Goal: Transaction & Acquisition: Book appointment/travel/reservation

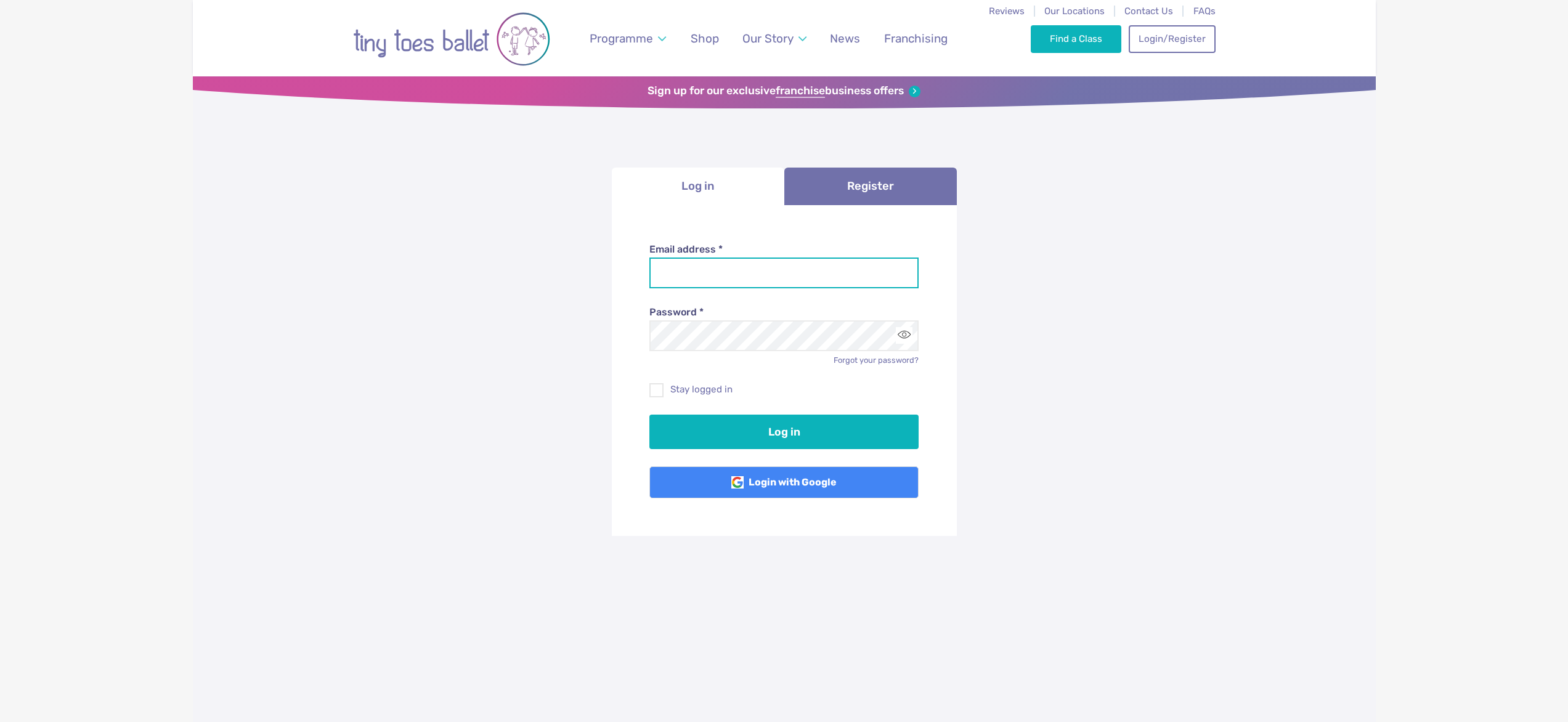
click at [708, 275] on input "Email address *" at bounding box center [784, 272] width 270 height 31
type input "**********"
click at [687, 388] on label "Stay logged in" at bounding box center [784, 390] width 270 height 13
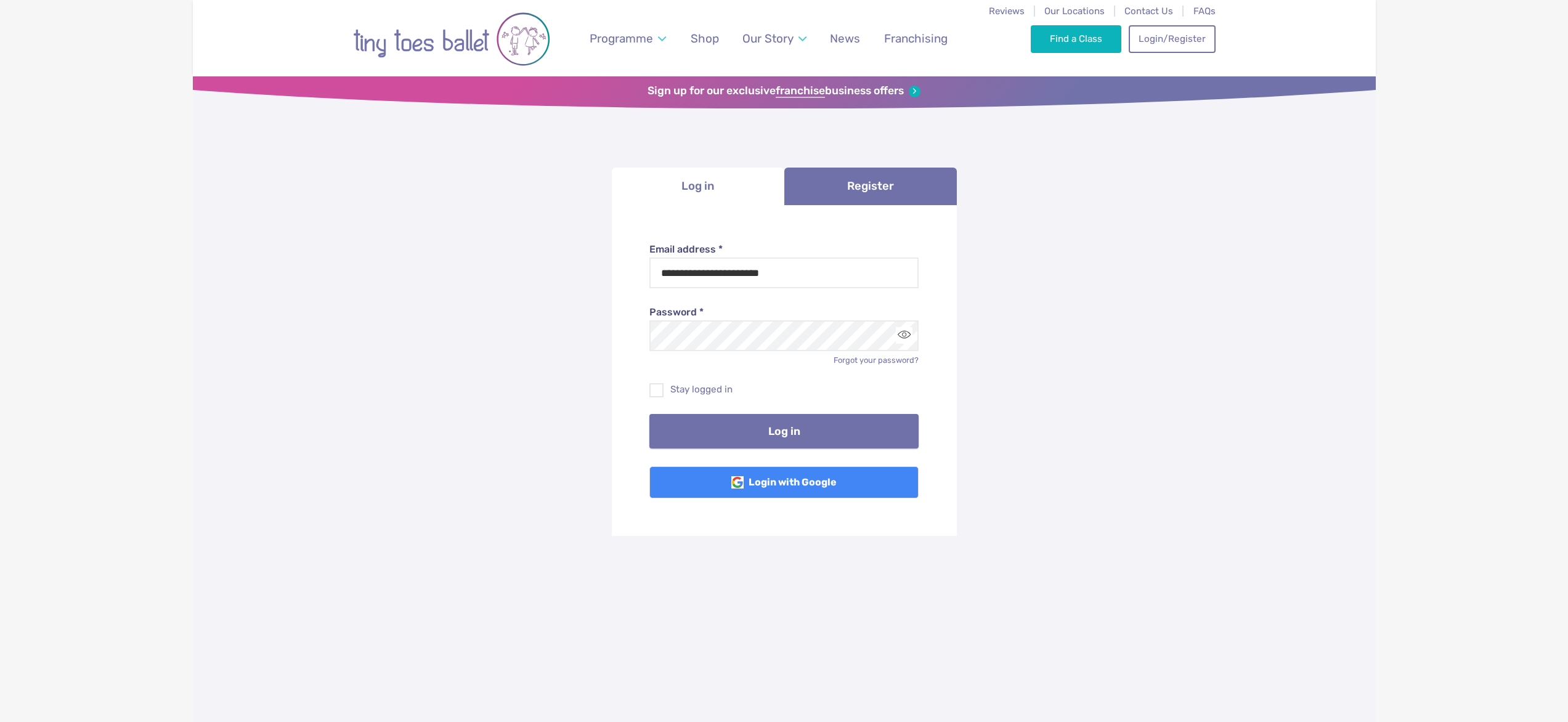
click at [818, 429] on button "Log in" at bounding box center [784, 431] width 270 height 35
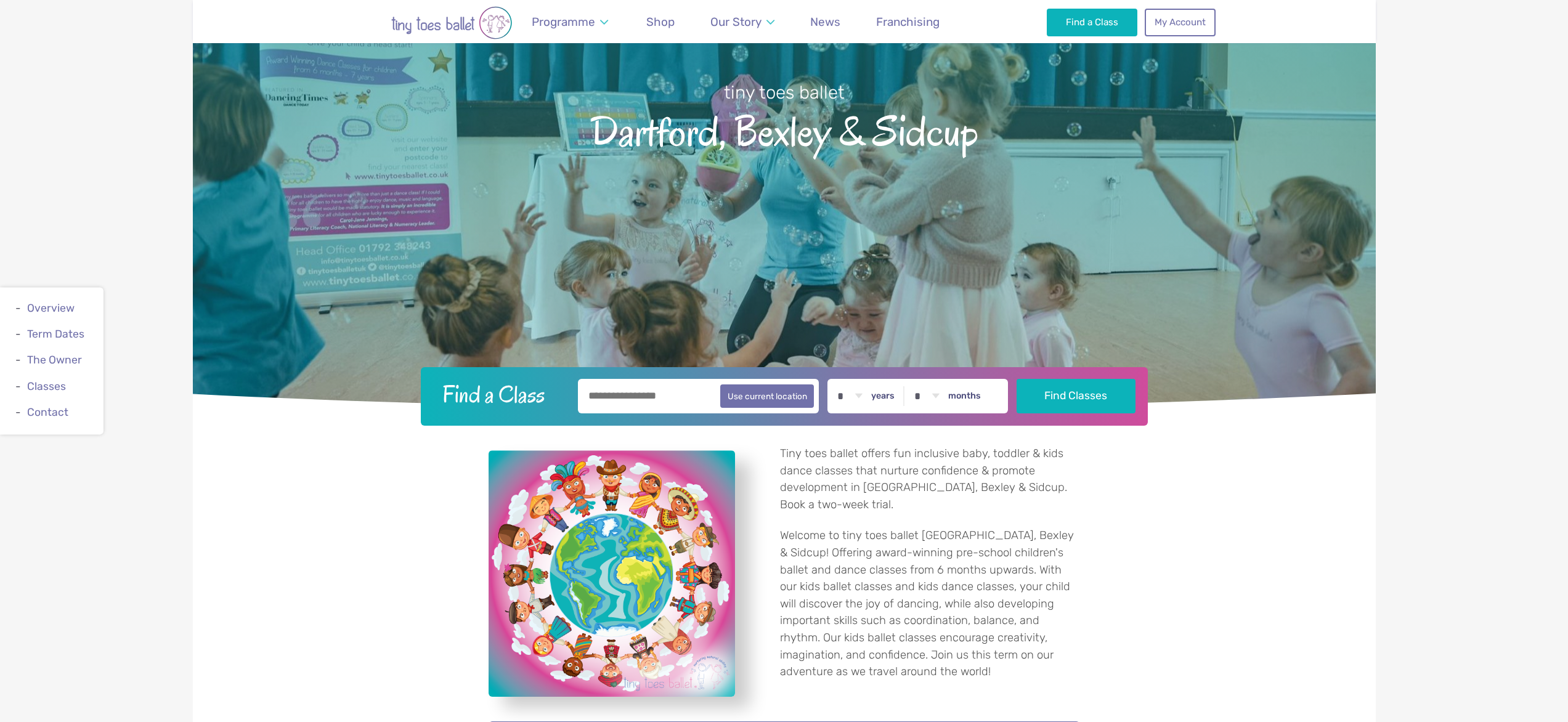
scroll to position [177, 0]
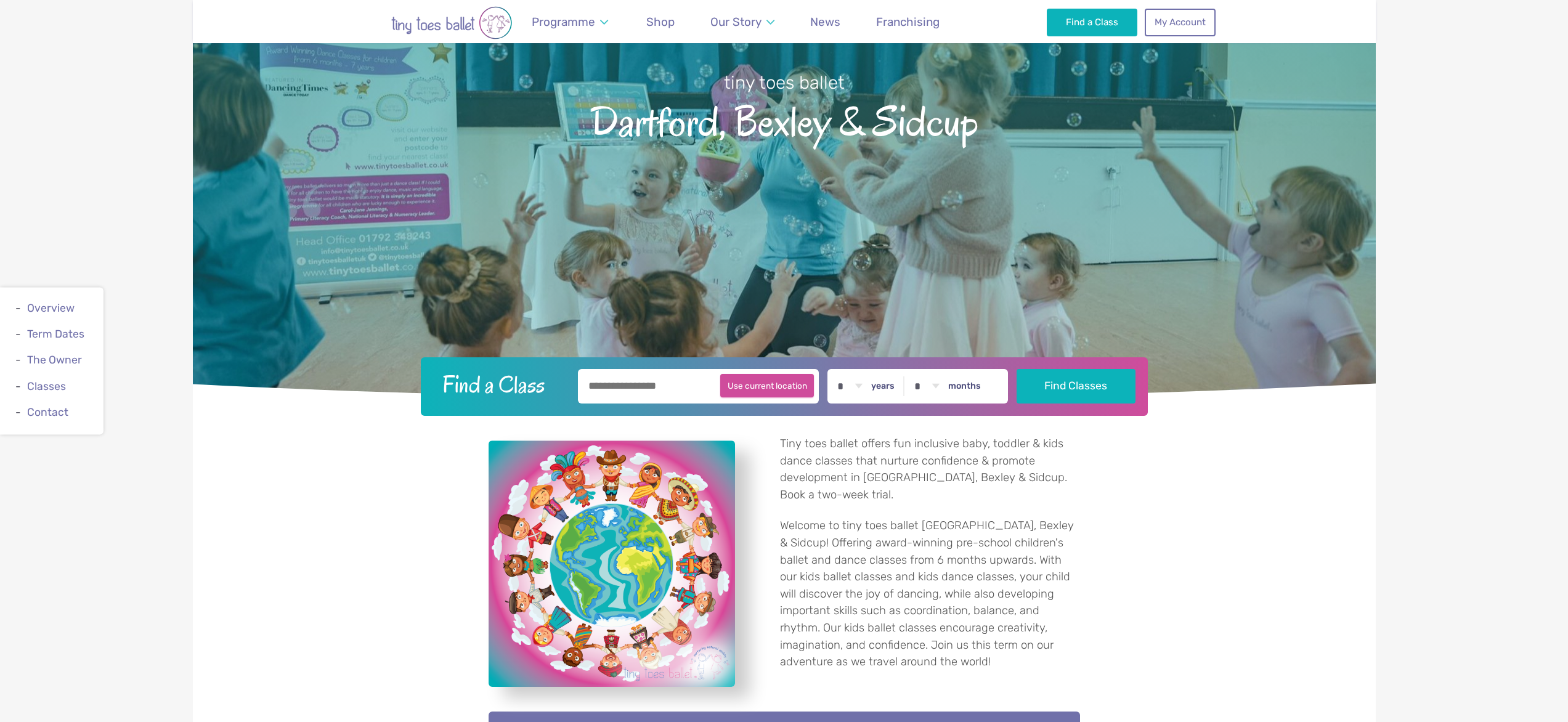
click at [756, 392] on button "Use current location" at bounding box center [767, 385] width 94 height 23
type input "**********"
click at [858, 383] on select "* * * * * * * * * * ** ** **" at bounding box center [849, 386] width 38 height 35
select select "*"
click at [834, 369] on select "* * * * * * * * * * ** ** **" at bounding box center [849, 386] width 38 height 35
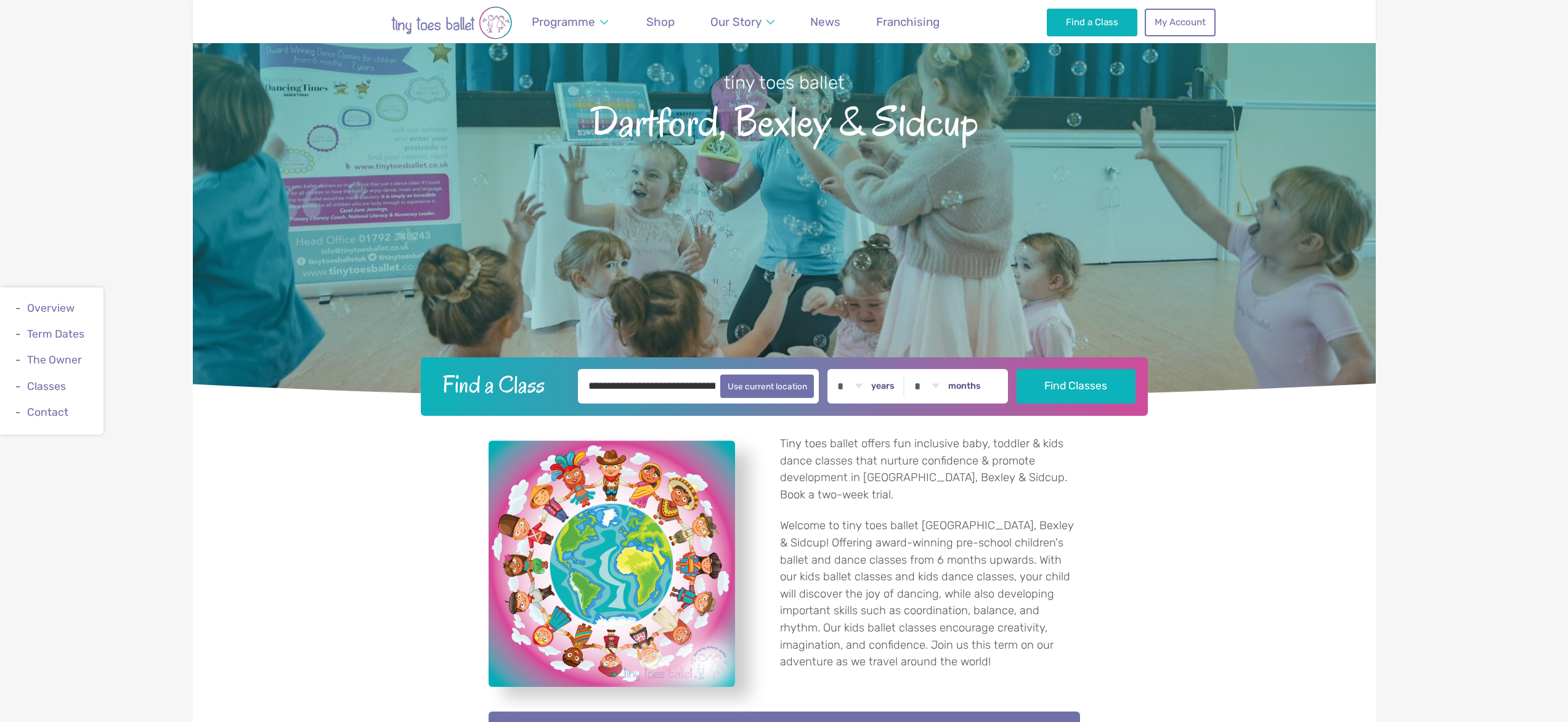
click at [933, 382] on select "* * * * * * * * * * ** **" at bounding box center [926, 386] width 38 height 35
click at [910, 369] on select "* * * * * * * * * * ** **" at bounding box center [926, 386] width 38 height 35
click at [934, 390] on select "* * * * * * * * * * ** **" at bounding box center [926, 386] width 38 height 35
select select "*"
click at [910, 369] on select "* * * * * * * * * * ** **" at bounding box center [926, 386] width 38 height 35
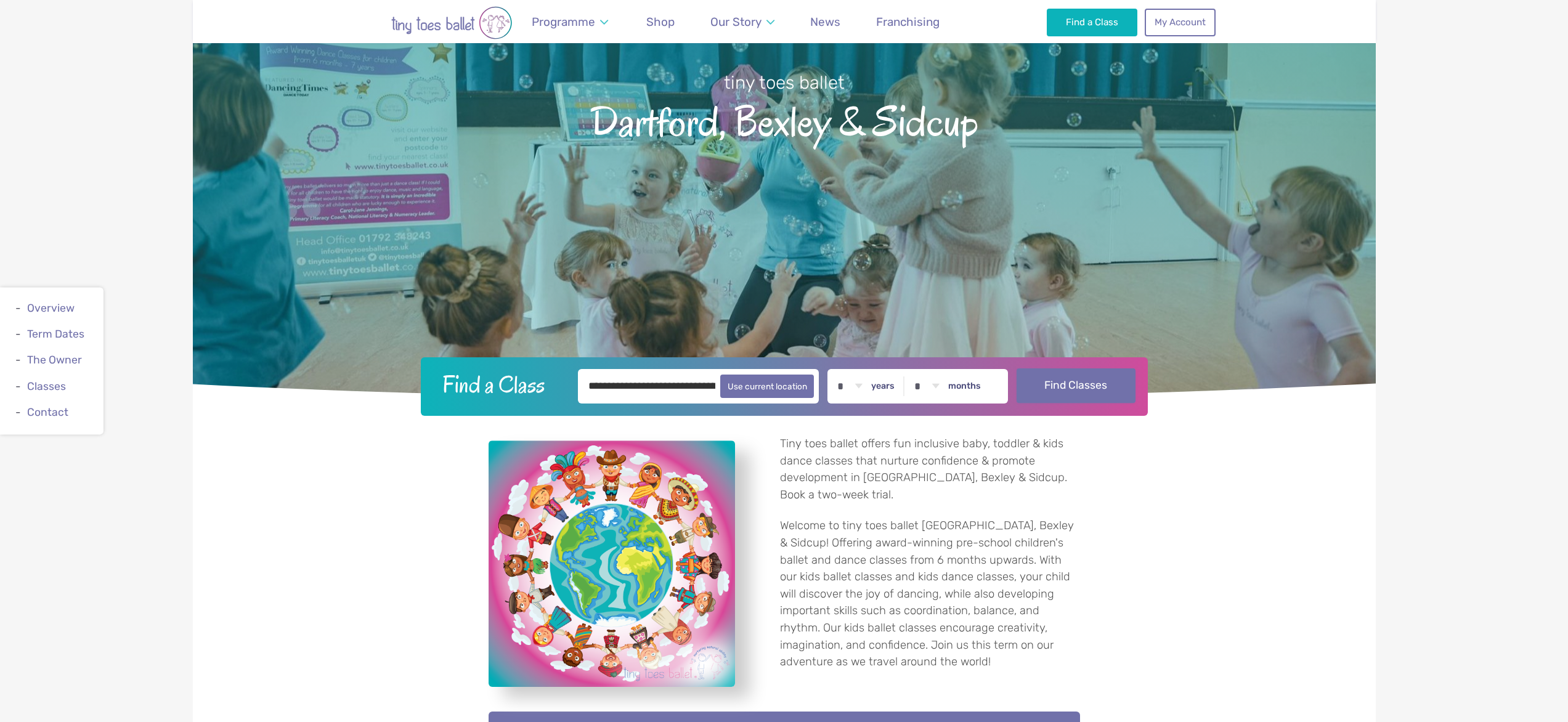
click at [1080, 390] on button "Find Classes" at bounding box center [1076, 385] width 119 height 35
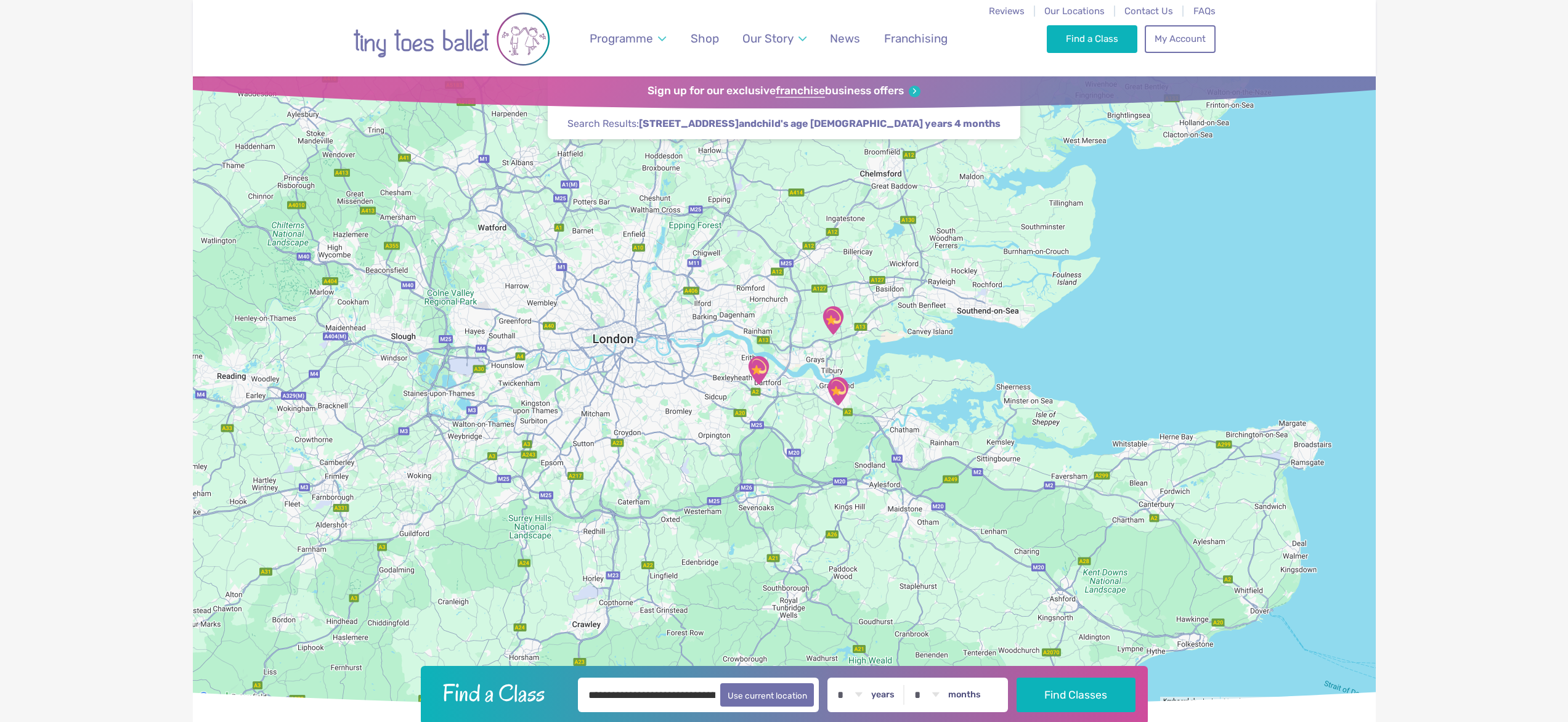
click at [594, 697] on input "**********" at bounding box center [698, 695] width 241 height 35
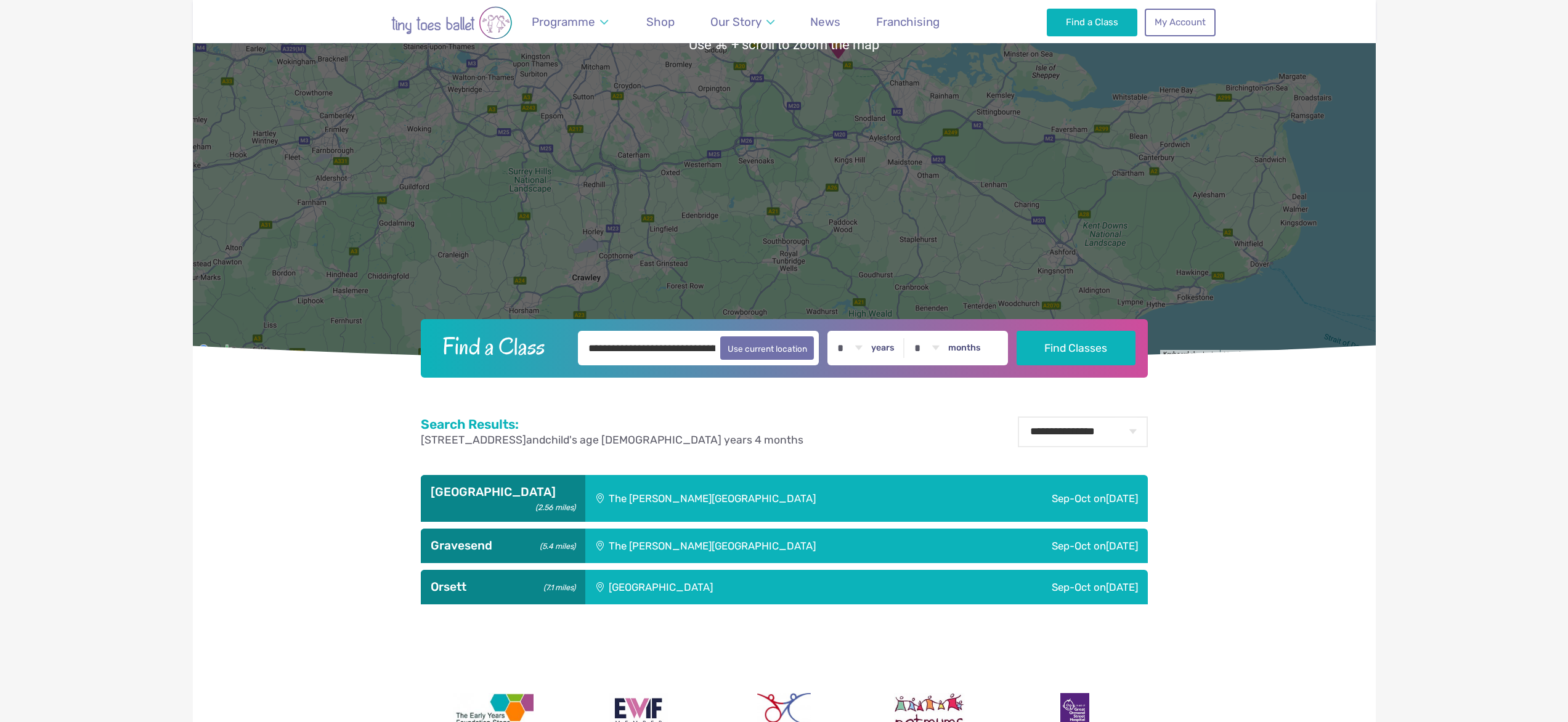
scroll to position [360, 0]
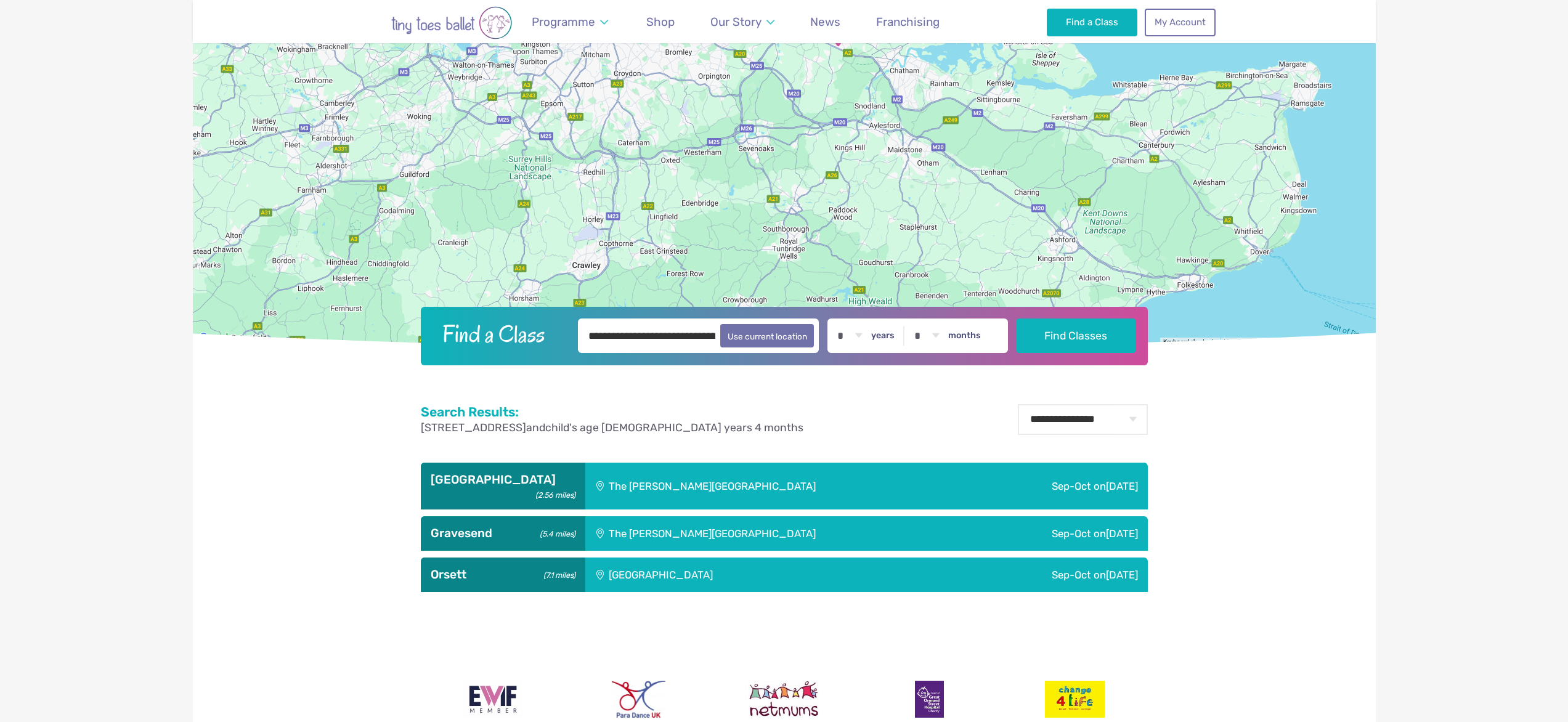
click at [658, 475] on div "The [PERSON_NAME][GEOGRAPHIC_DATA]" at bounding box center [780, 486] width 391 height 47
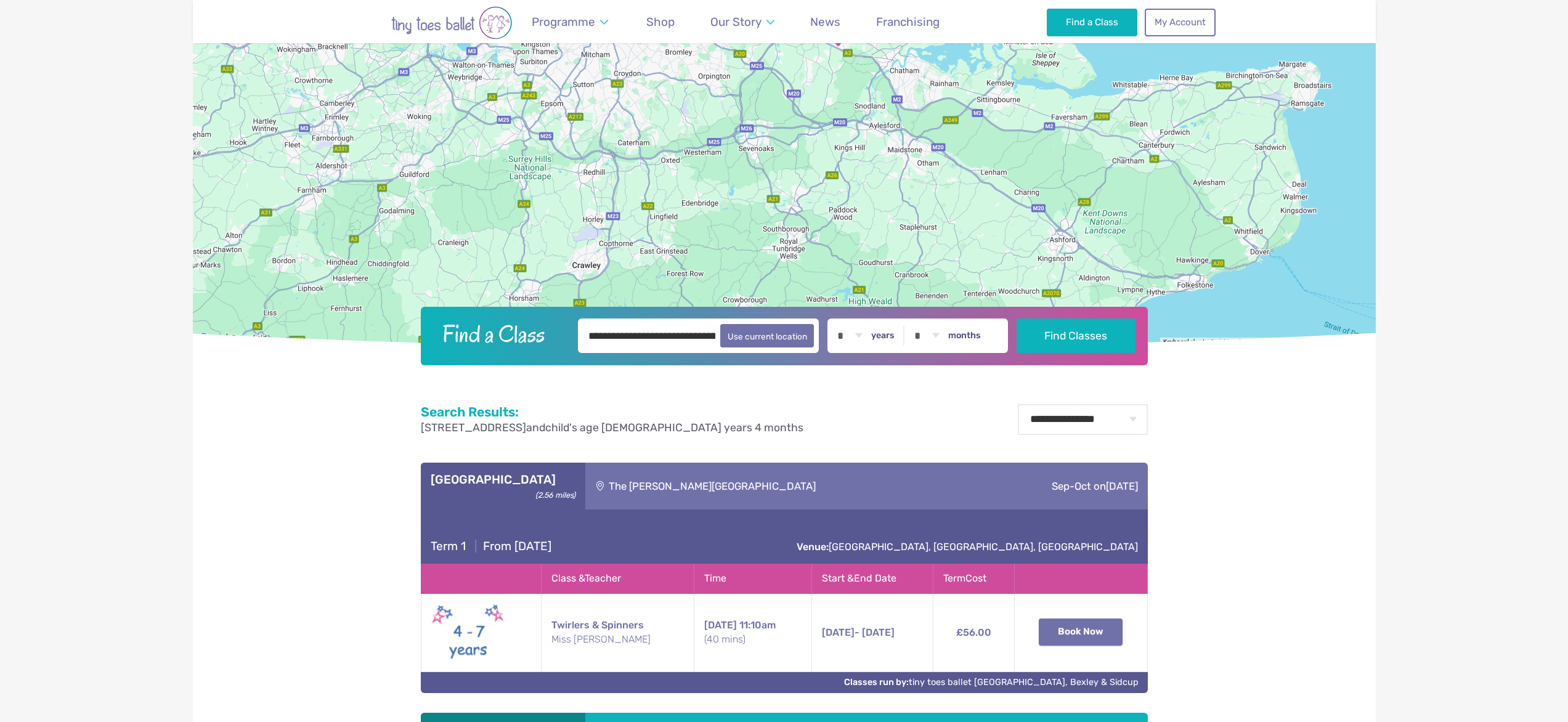
click at [1080, 622] on button "Book Now" at bounding box center [1080, 632] width 84 height 27
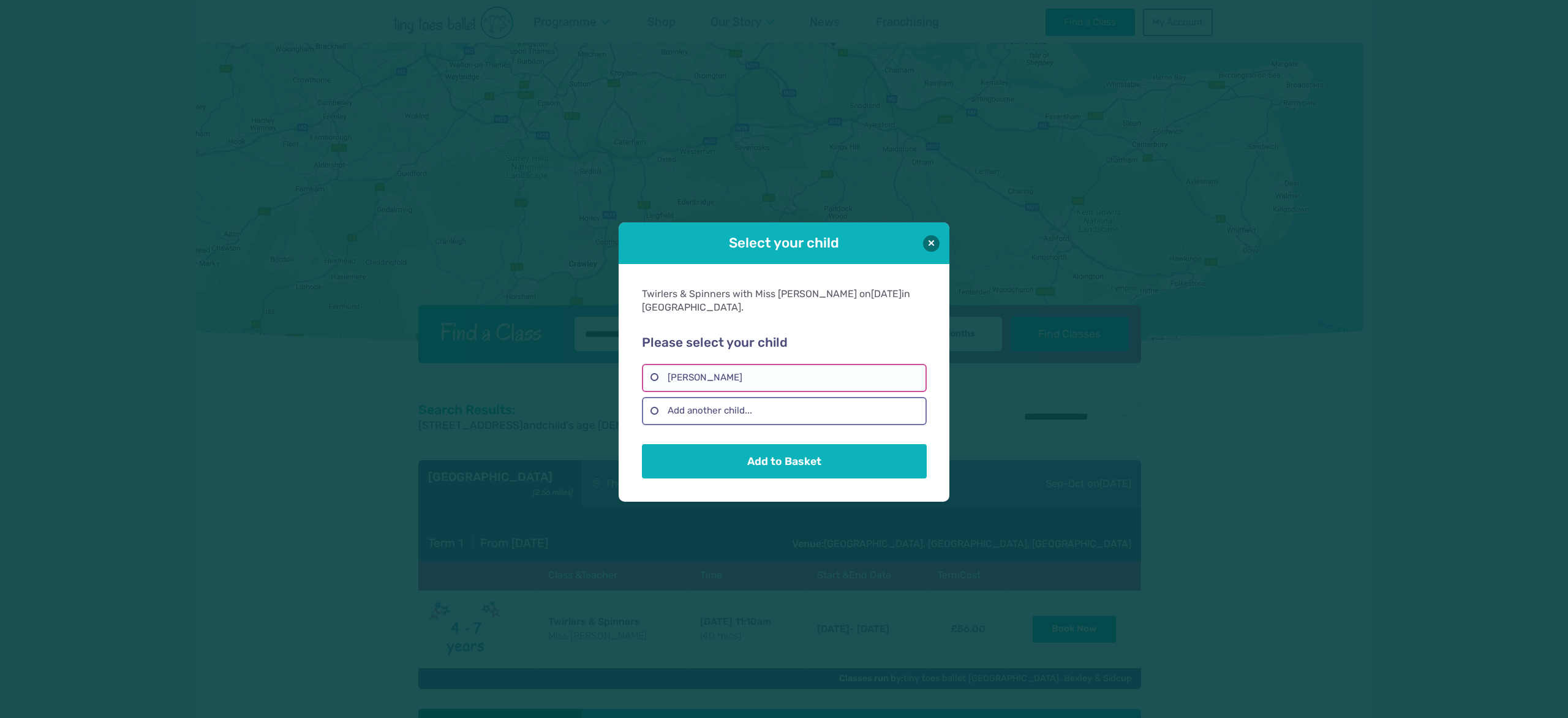
click at [700, 370] on label "Ziyu Li" at bounding box center [784, 378] width 284 height 28
click at [828, 455] on button "Add to Basket" at bounding box center [784, 461] width 284 height 35
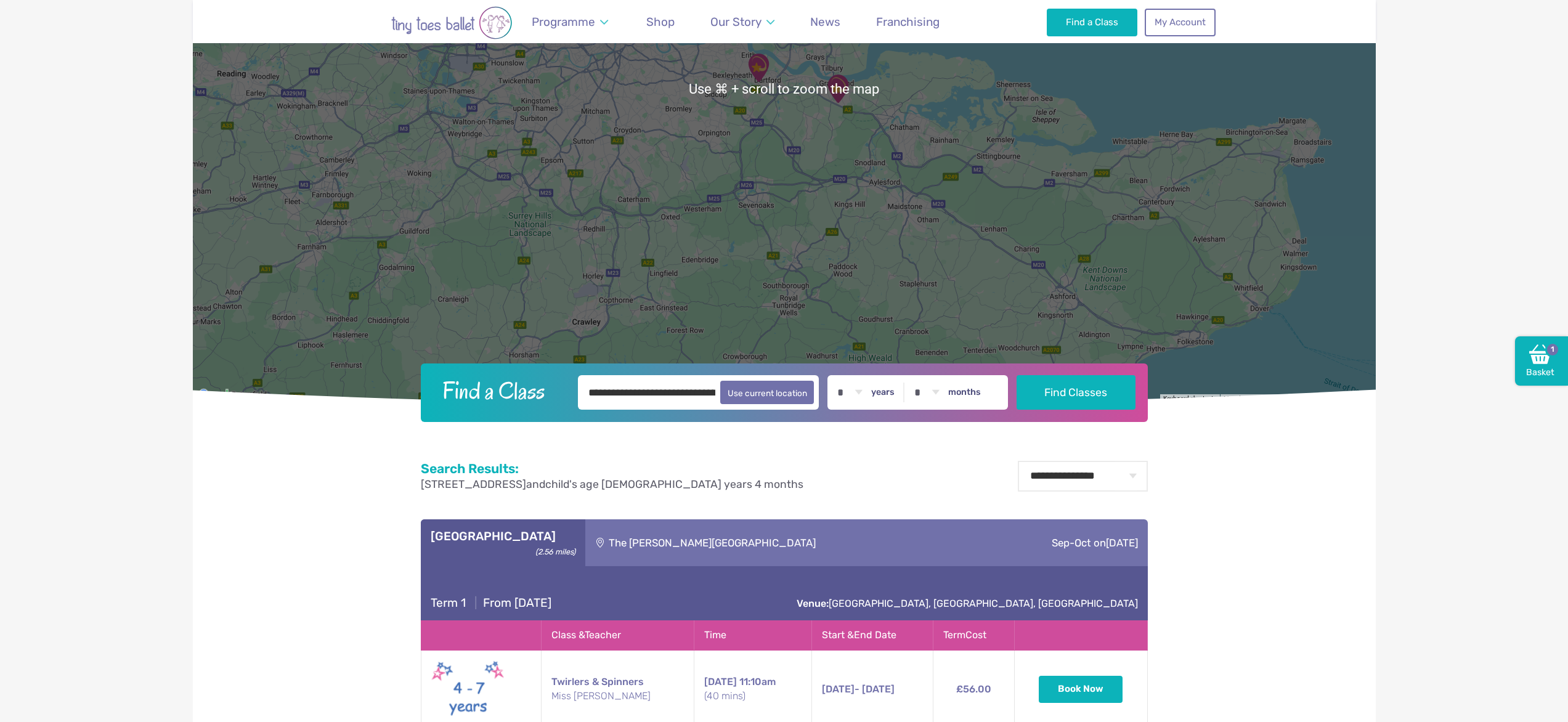
scroll to position [0, 0]
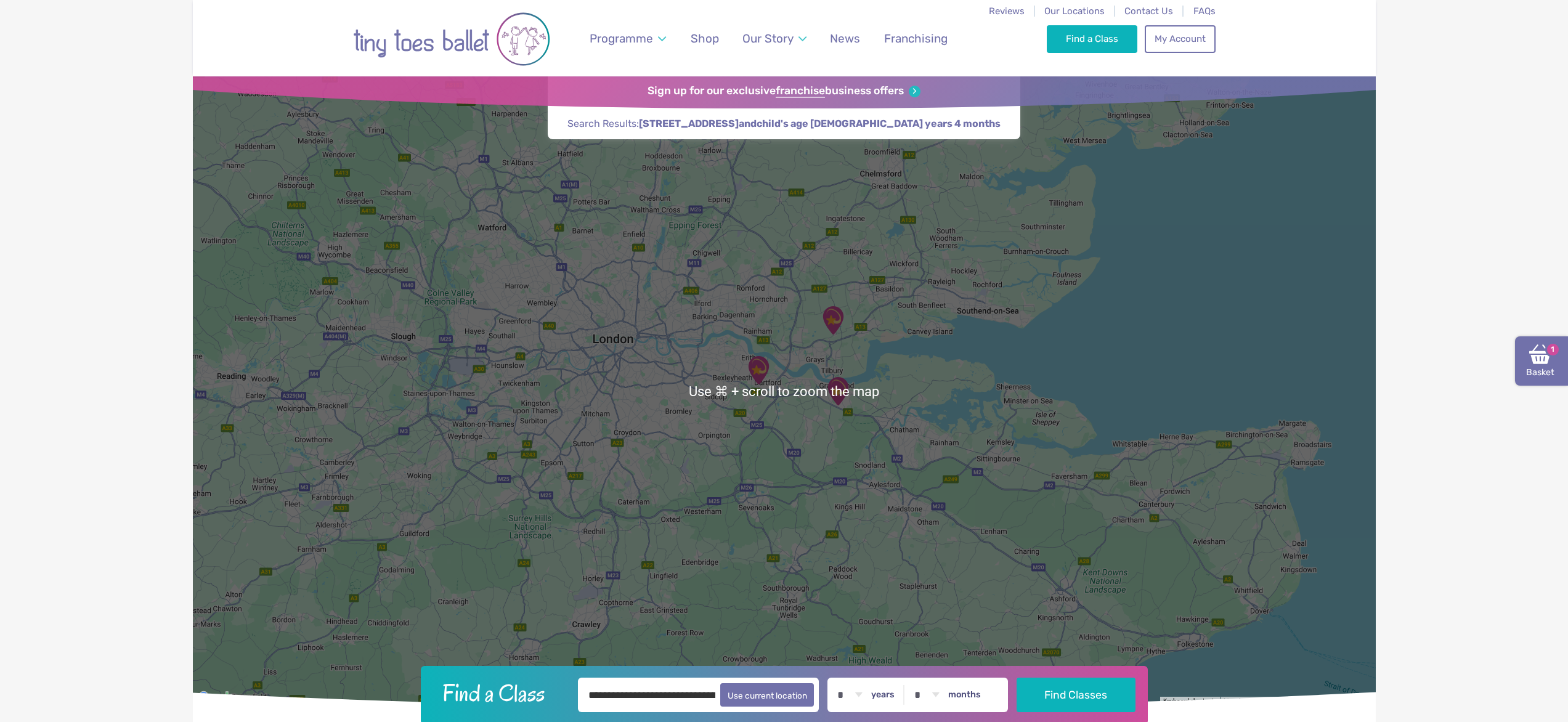
click at [1545, 367] on link "Basket 1" at bounding box center [1542, 361] width 53 height 49
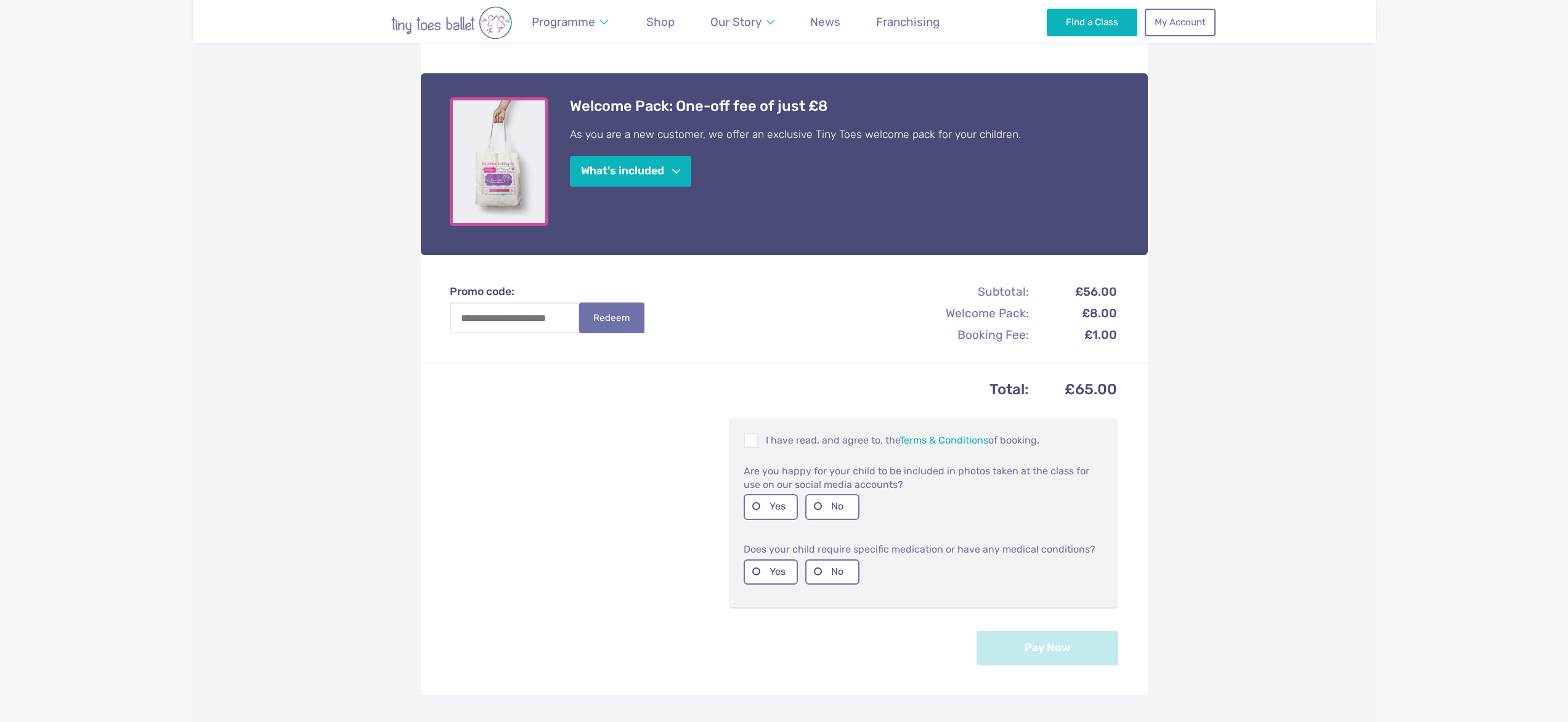
scroll to position [382, 0]
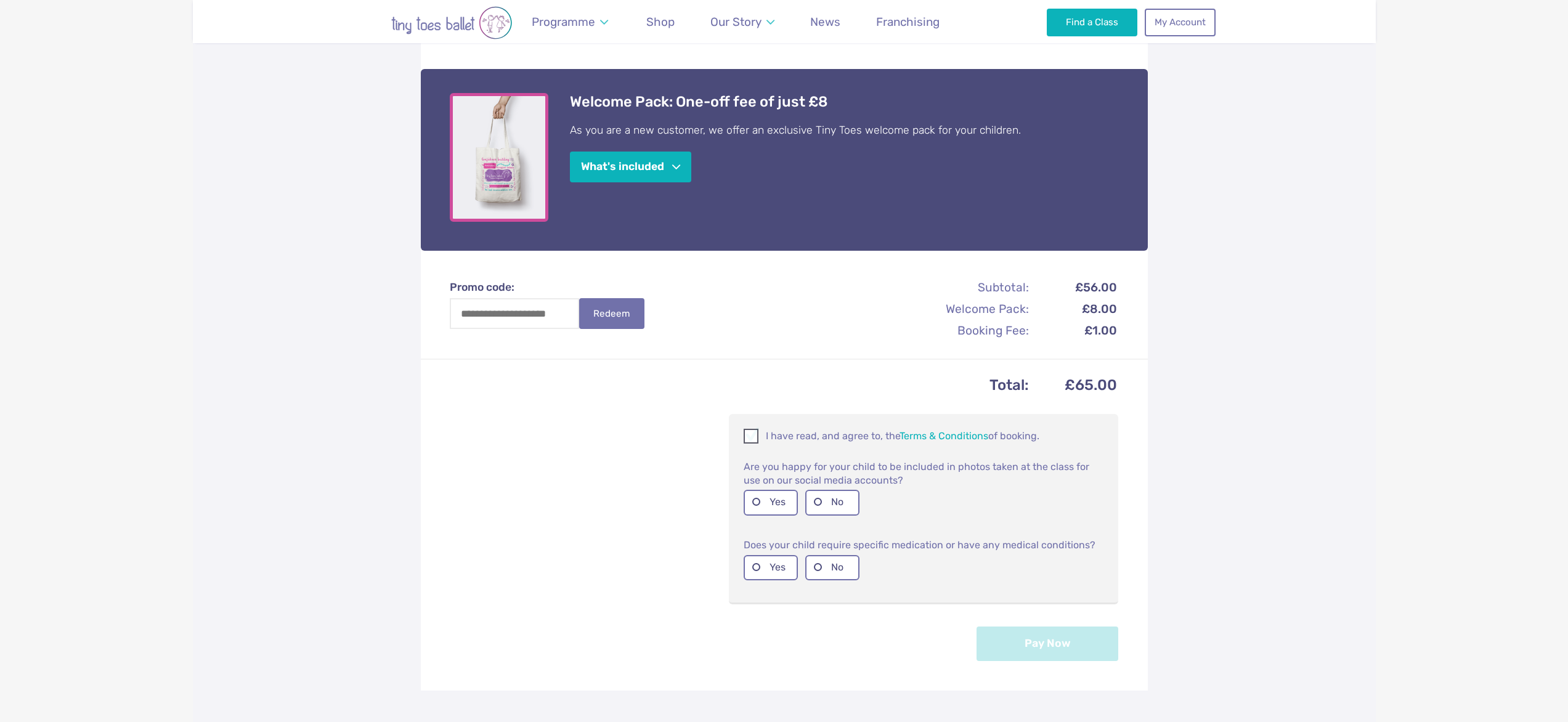
click at [751, 433] on span at bounding box center [751, 438] width 13 height 12
click at [772, 490] on label "Yes" at bounding box center [771, 502] width 54 height 25
click at [775, 556] on label "Yes" at bounding box center [771, 568] width 54 height 25
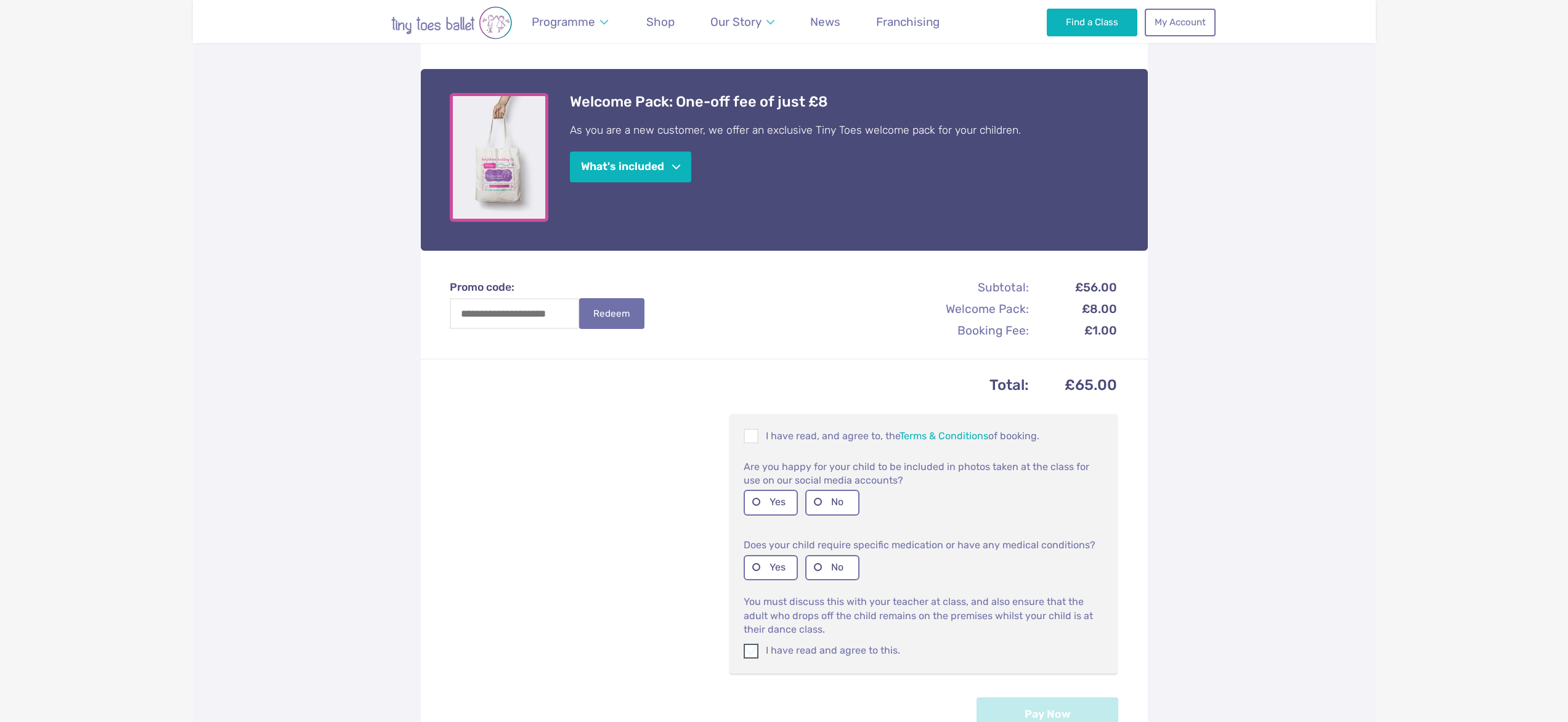
click at [752, 648] on span at bounding box center [751, 653] width 13 height 12
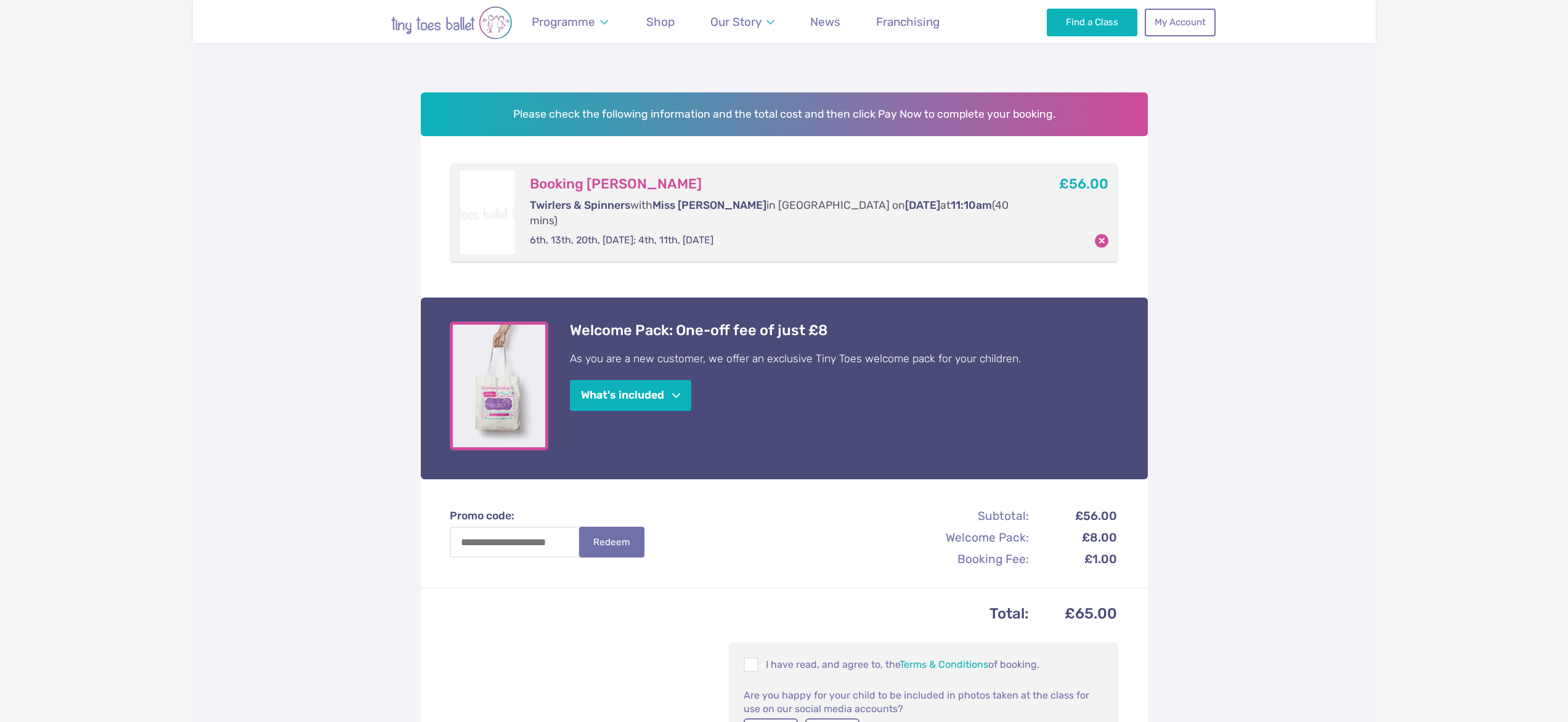
scroll to position [152, 0]
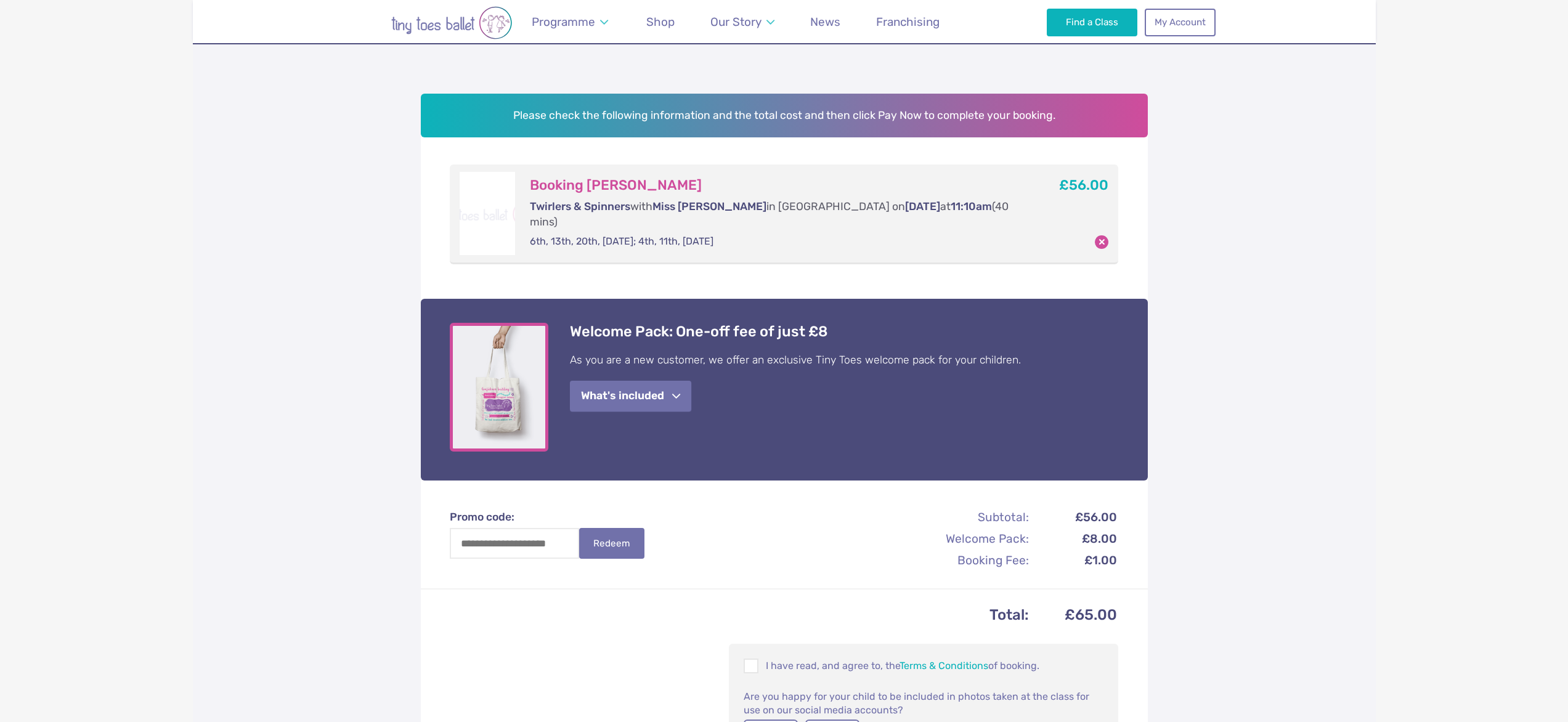
click at [603, 381] on button "What's included" at bounding box center [630, 396] width 121 height 31
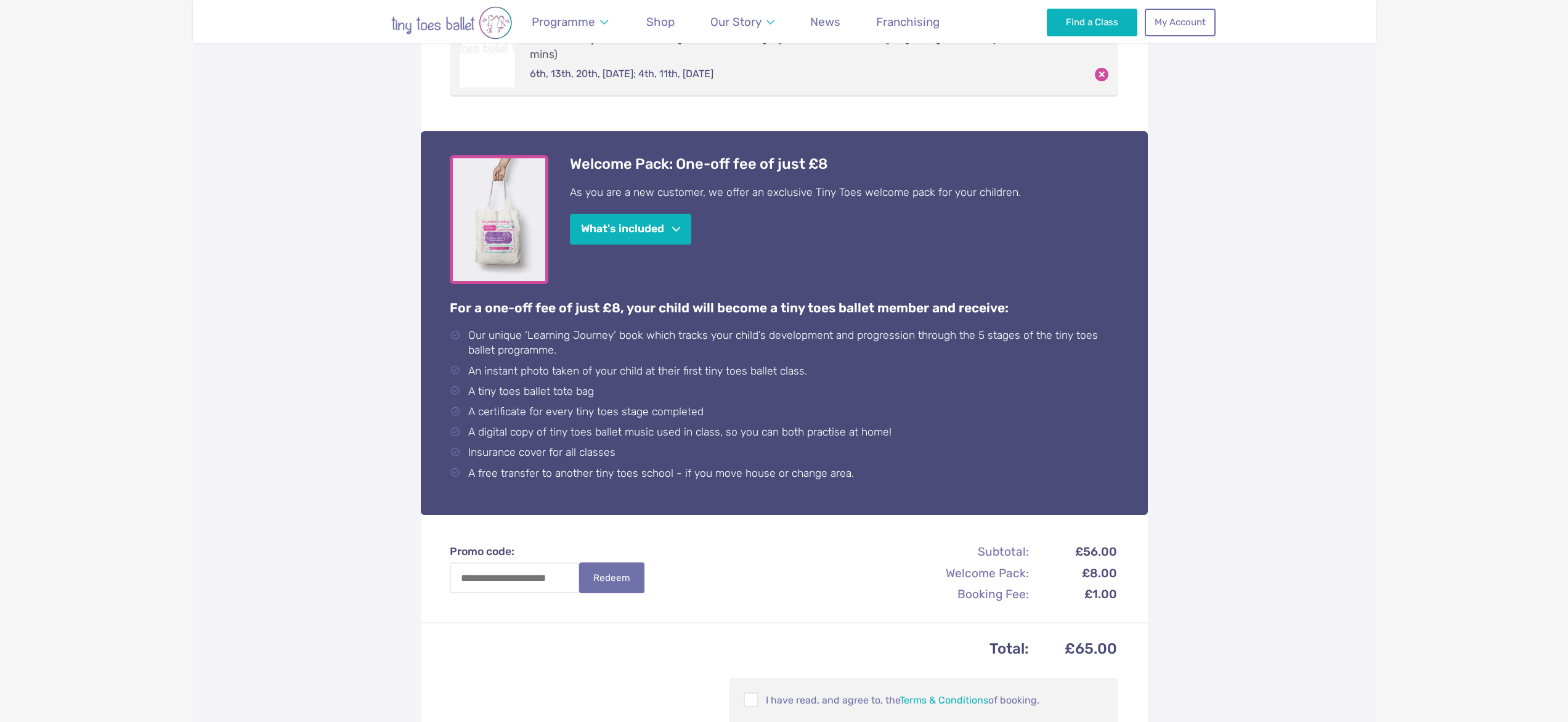
scroll to position [329, 0]
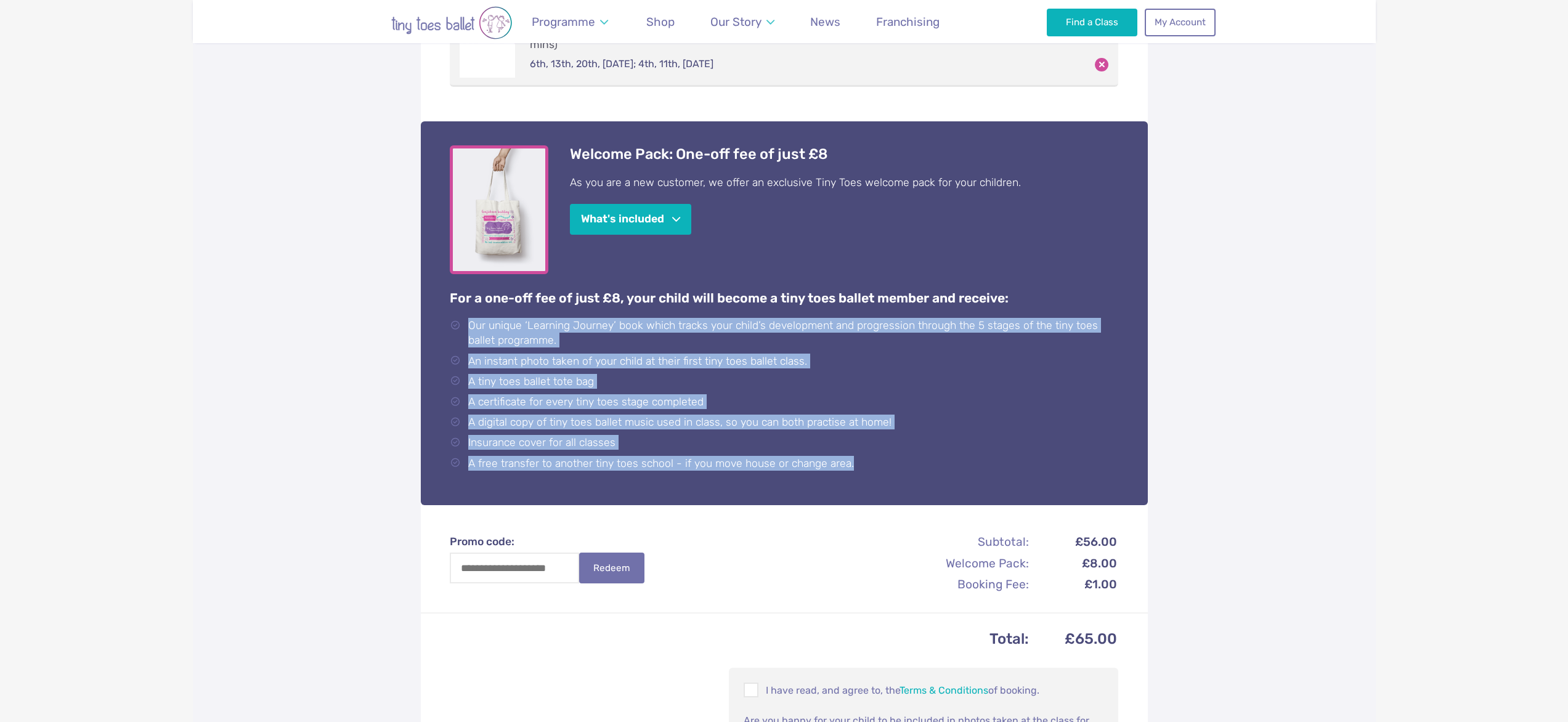
drag, startPoint x: 855, startPoint y: 459, endPoint x: 467, endPoint y: 304, distance: 417.8
click at [467, 304] on div "Welcome Pack: One-off fee of just £8 As you are a new customer, we offer an exc…" at bounding box center [784, 311] width 669 height 331
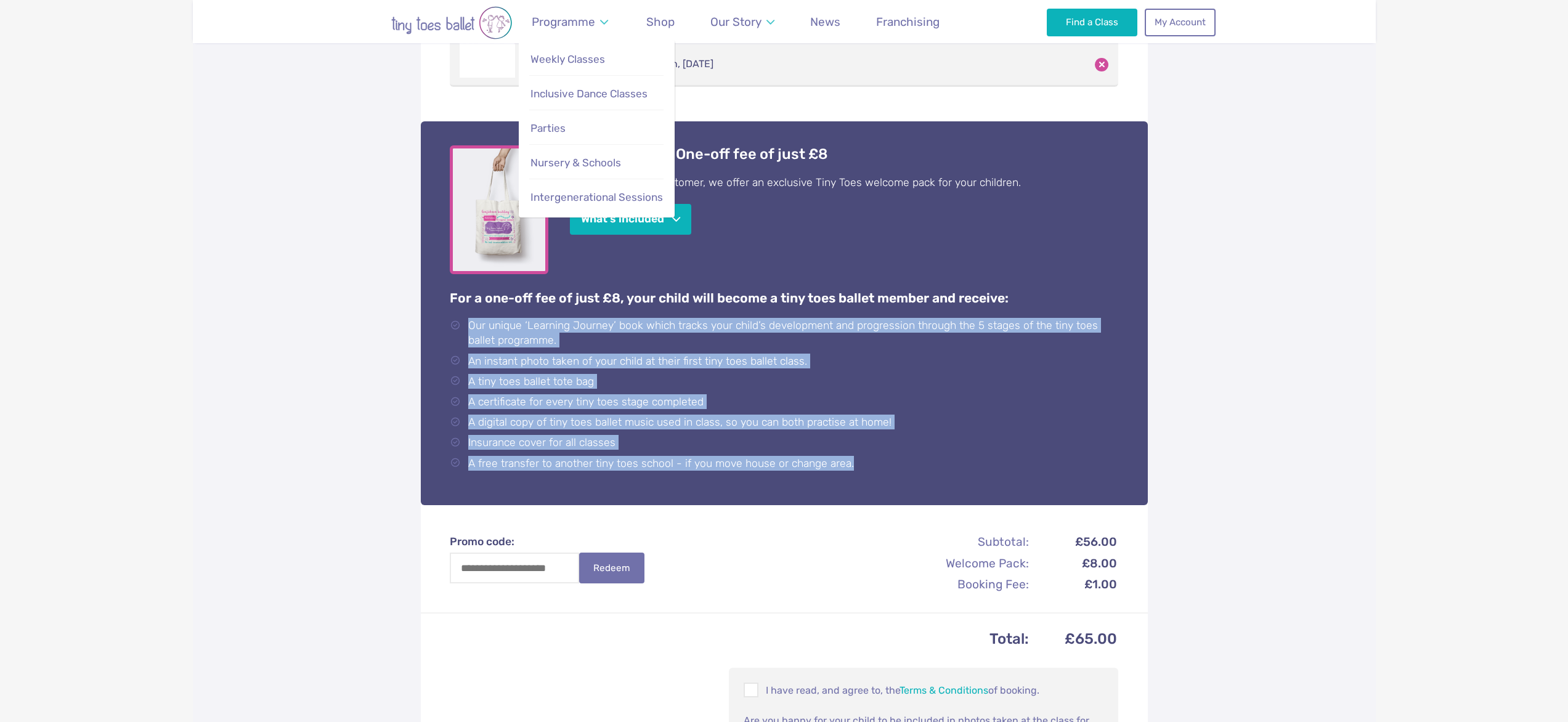
copy ul "Our unique ‘Learning Journey’ book which tracks your child’s development and pr…"
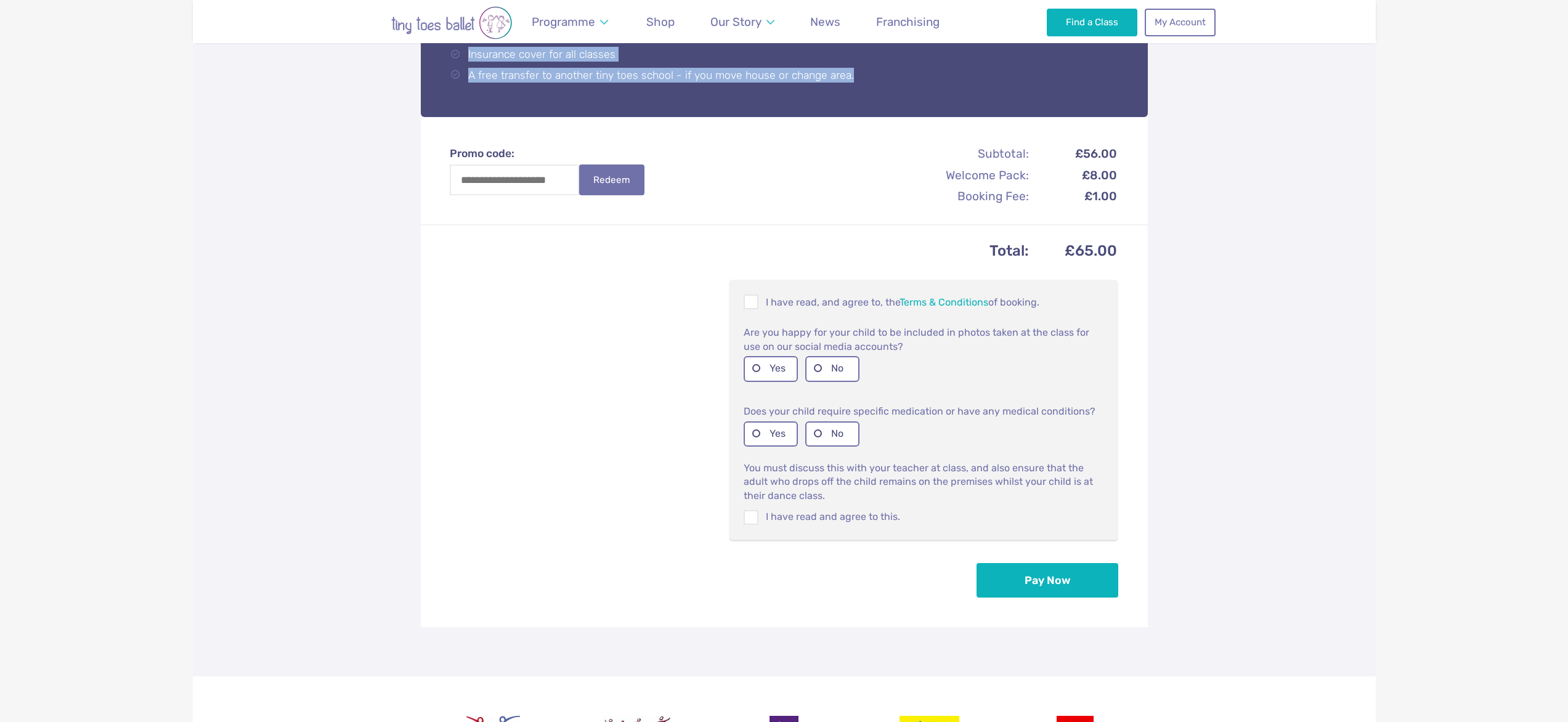
scroll to position [714, 0]
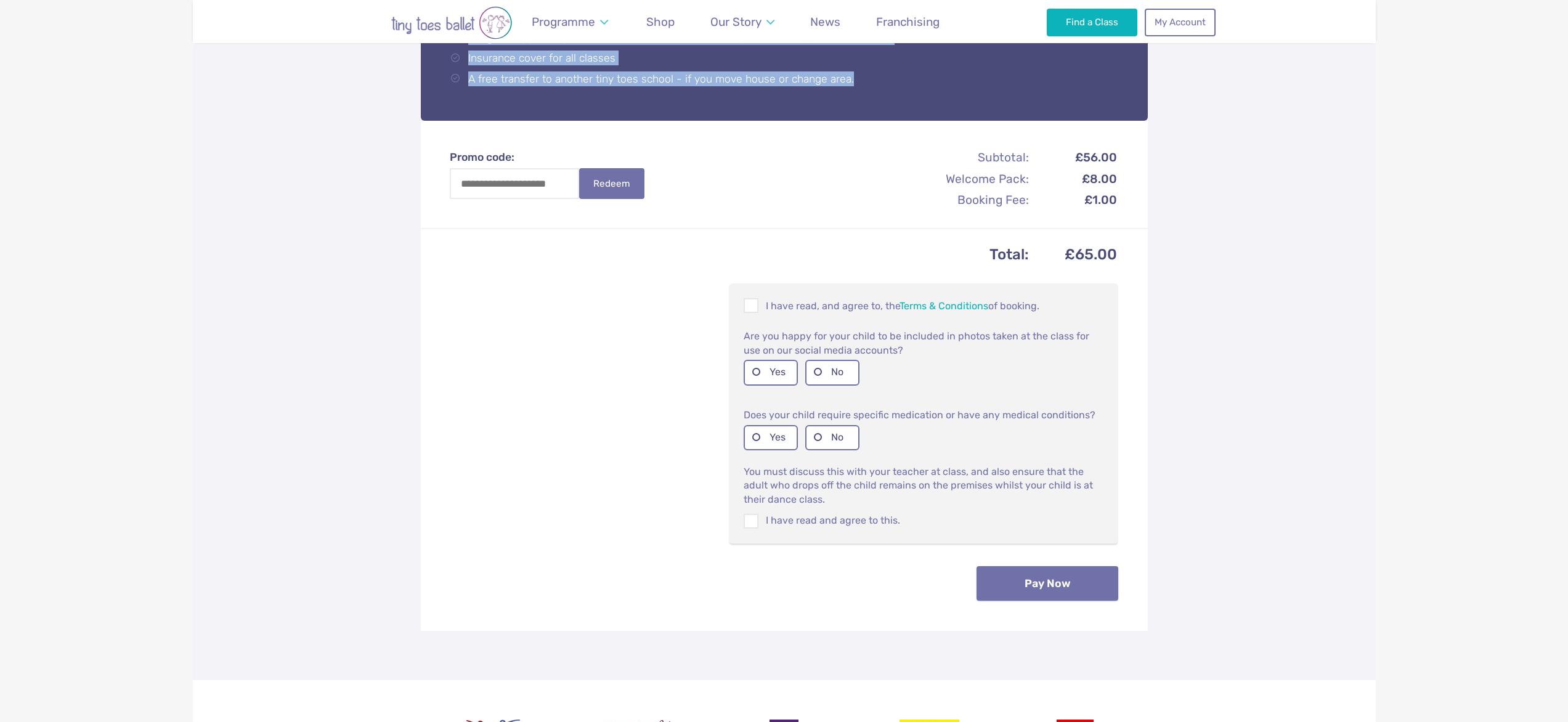
click at [1062, 568] on button "Pay Now" at bounding box center [1047, 583] width 141 height 35
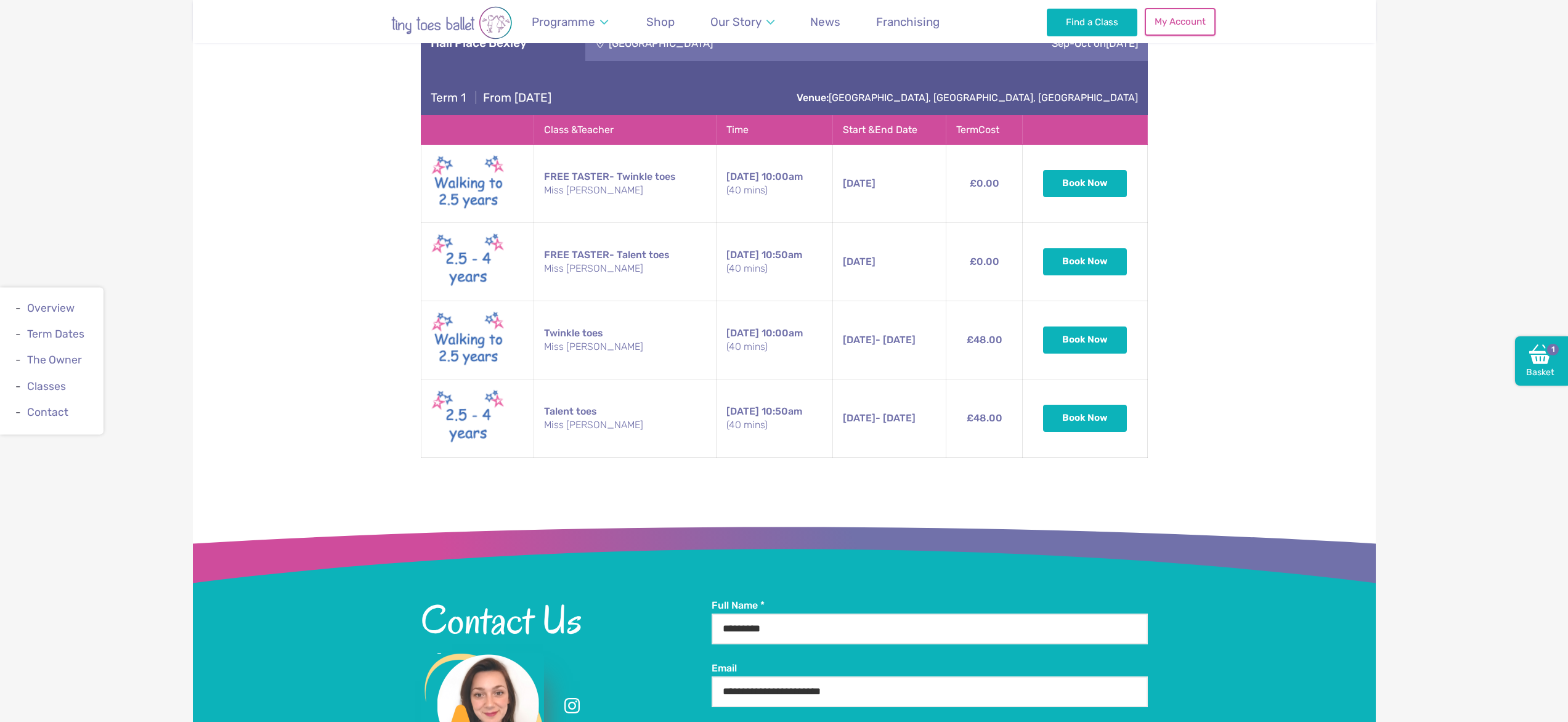
scroll to position [2154, 0]
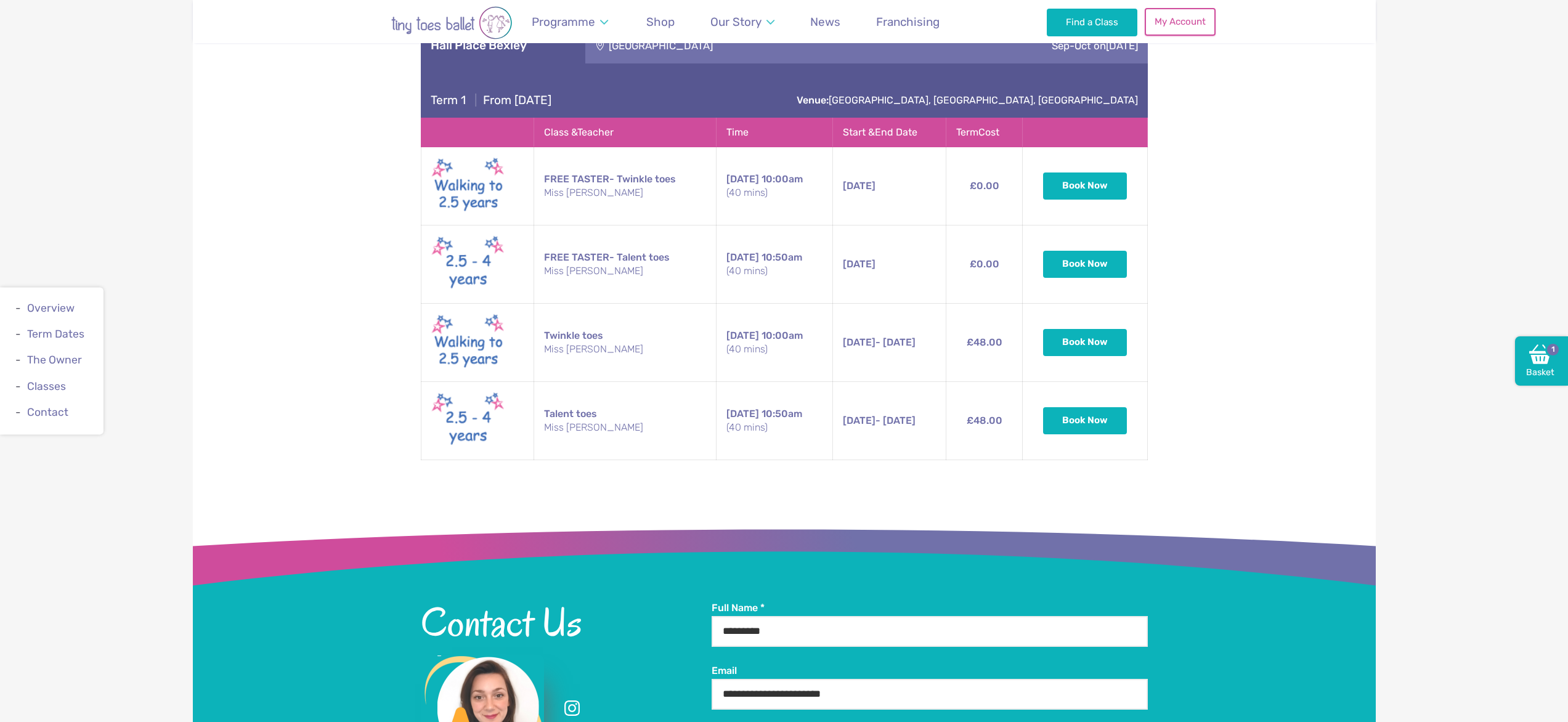
click at [1174, 31] on link "My Account" at bounding box center [1179, 21] width 70 height 27
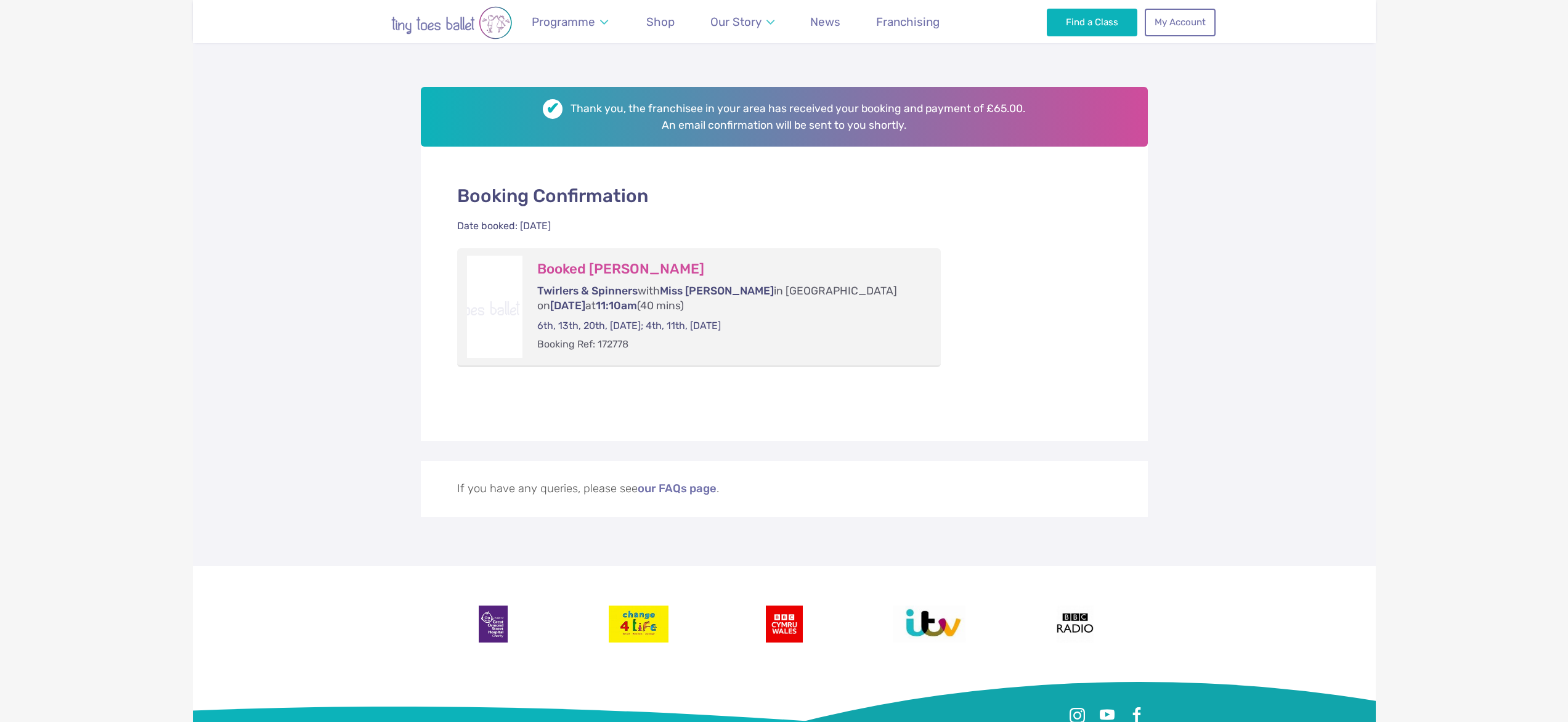
scroll to position [166, 0]
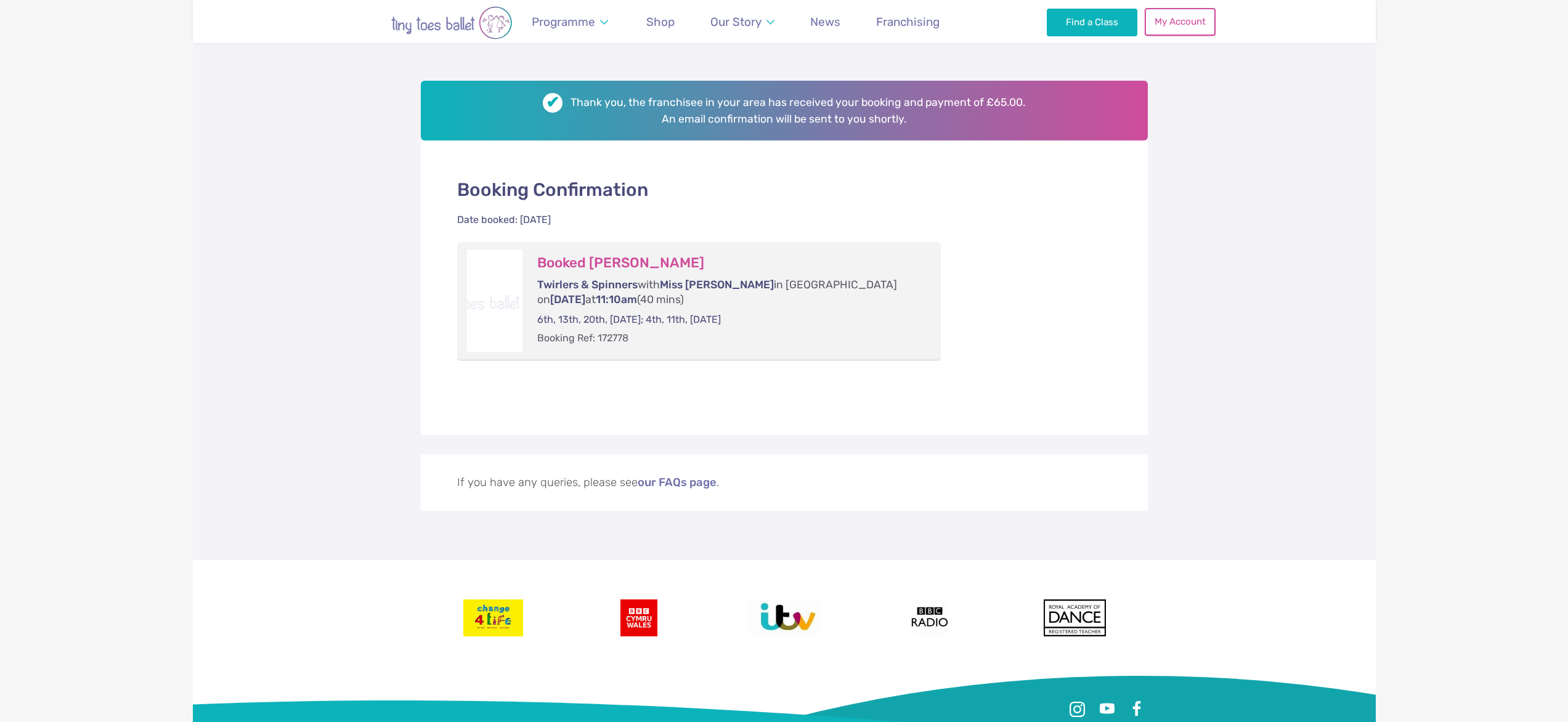
click at [1183, 24] on link "My Account" at bounding box center [1179, 21] width 70 height 27
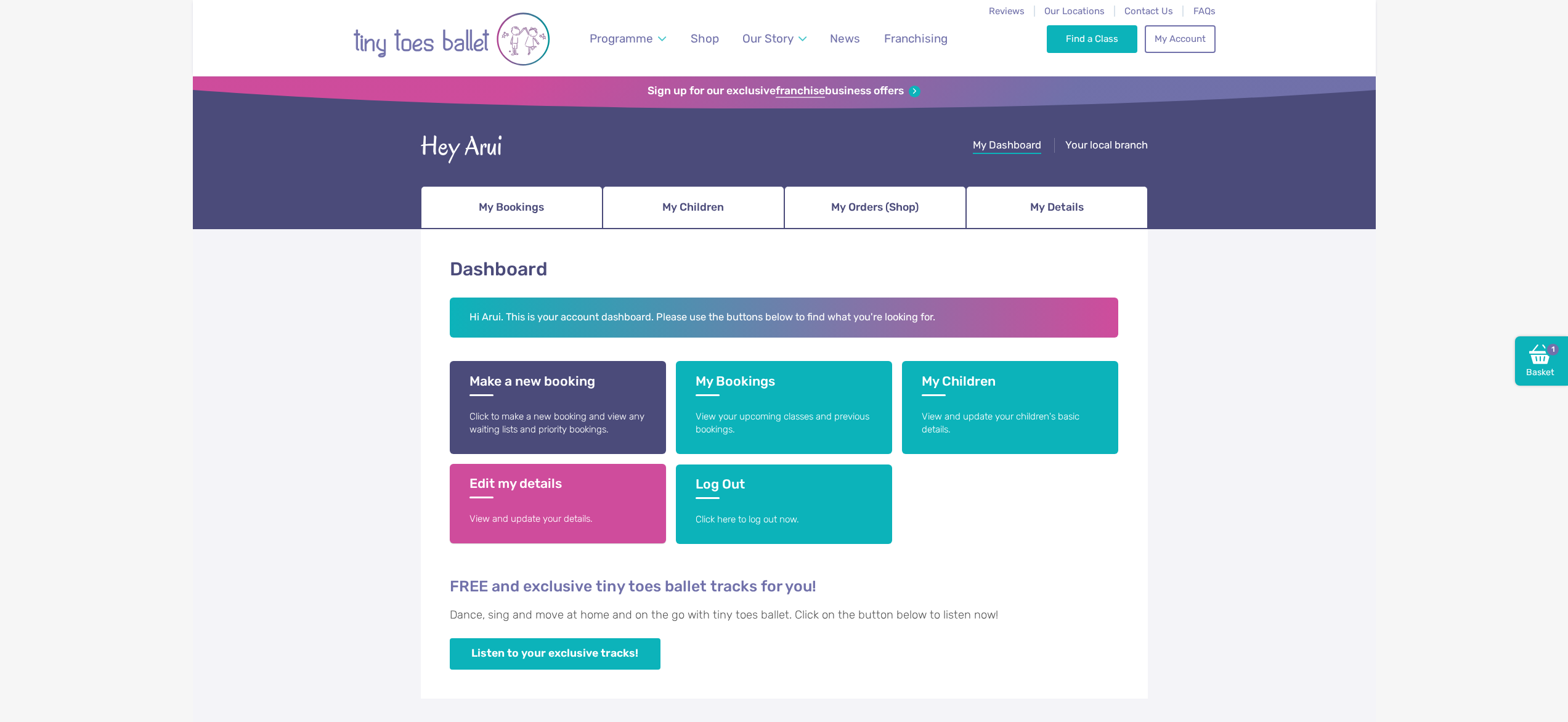
click at [564, 515] on p "View and update your details." at bounding box center [558, 519] width 177 height 13
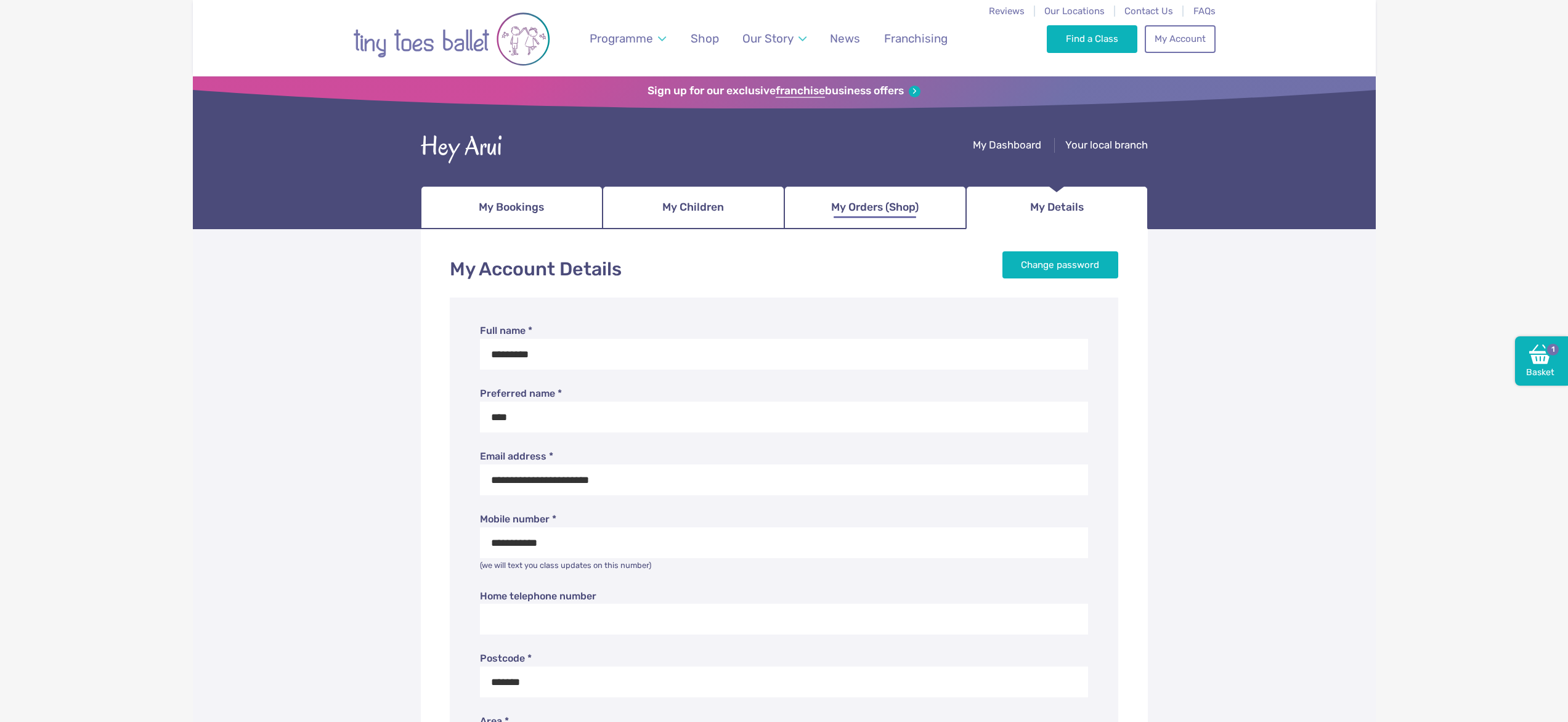
click at [869, 215] on span "My Orders (Shop)" at bounding box center [875, 207] width 87 height 21
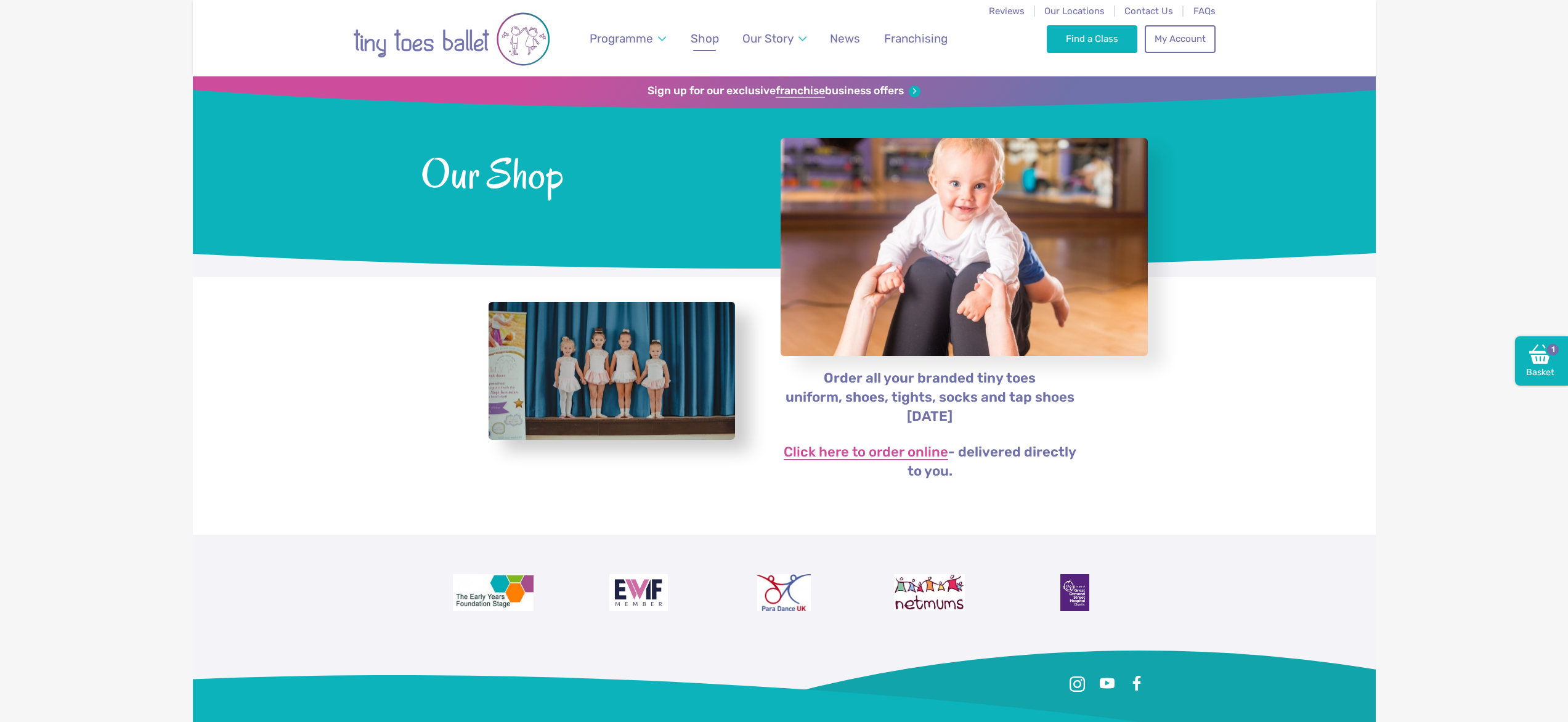
click at [894, 457] on link "Click here to order online" at bounding box center [866, 453] width 165 height 15
click at [894, 450] on link "Click here to order online" at bounding box center [866, 453] width 165 height 15
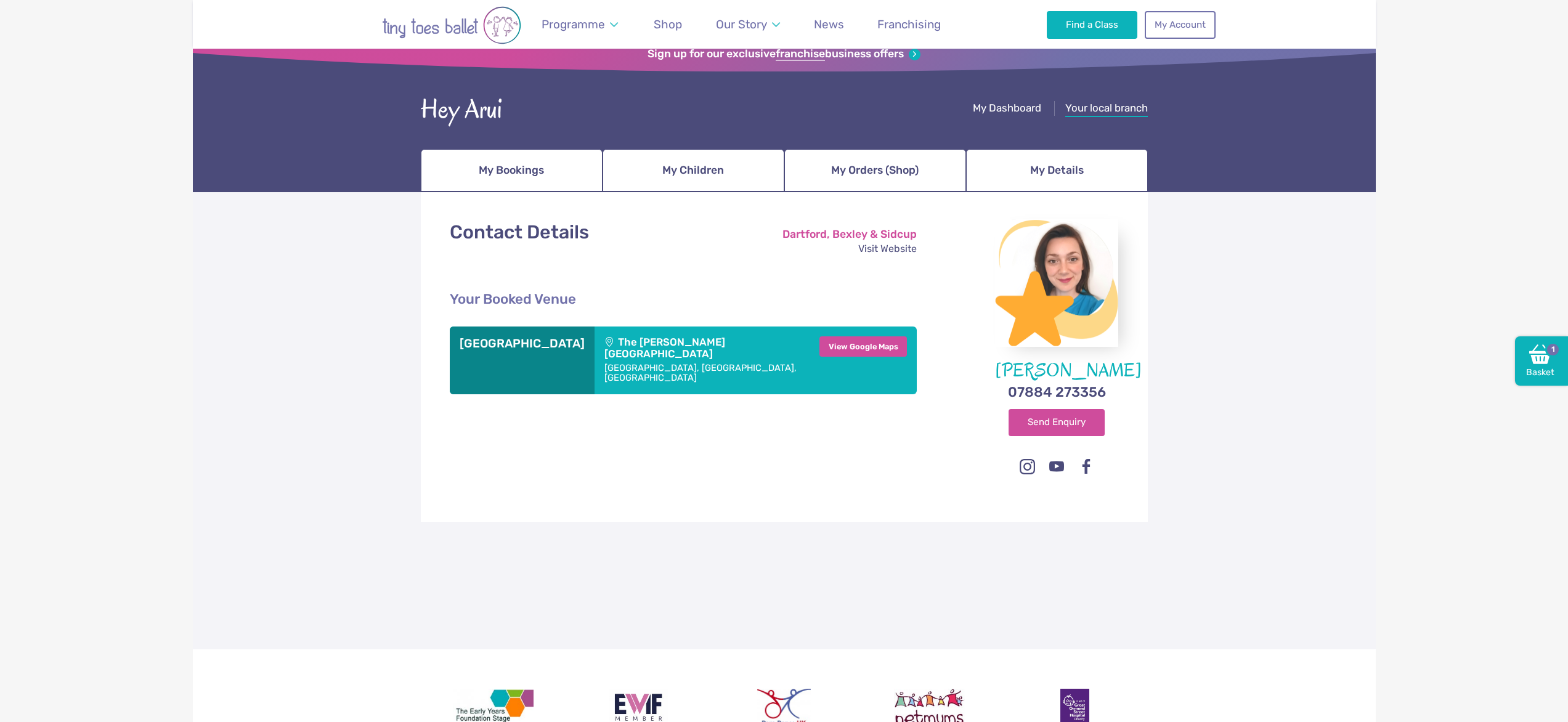
scroll to position [31, 0]
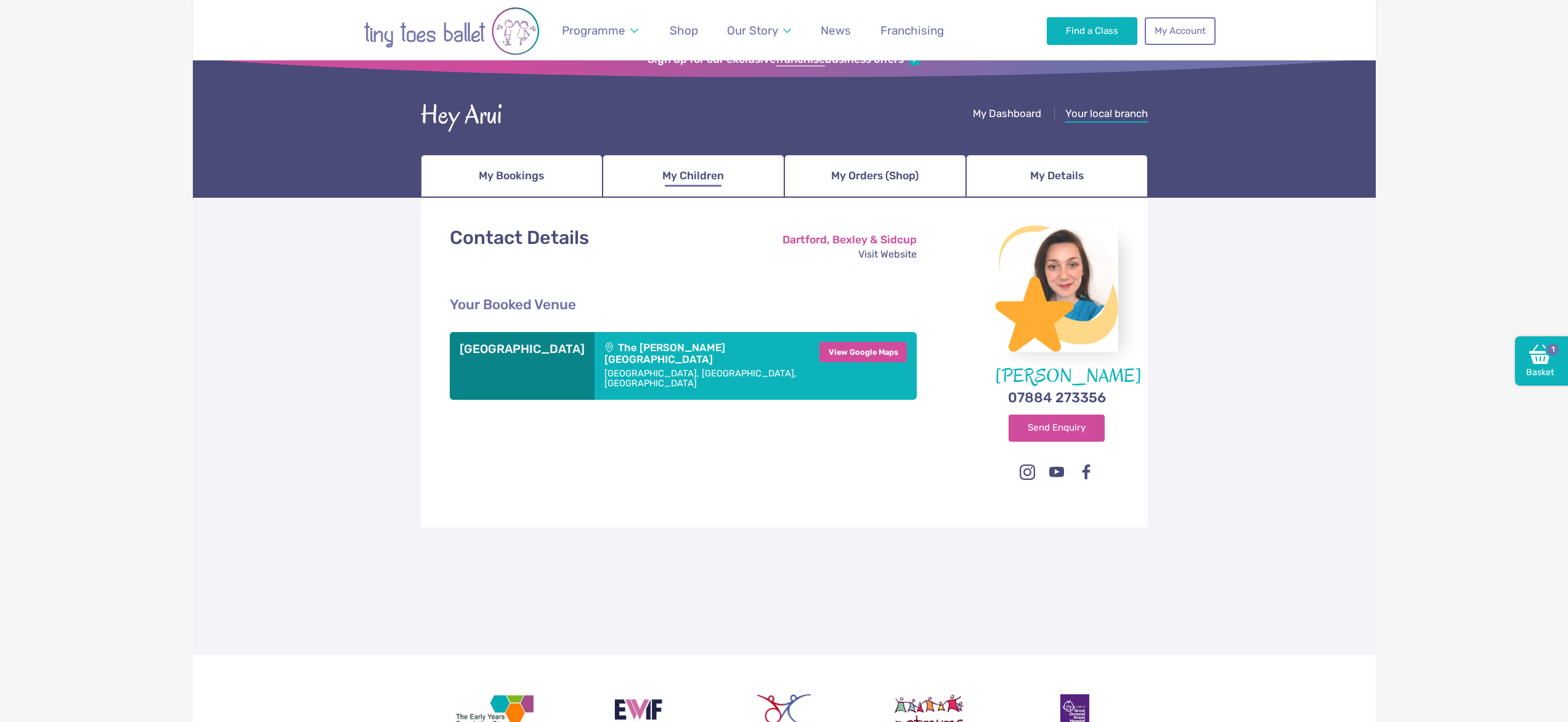
click at [687, 177] on span "My Children" at bounding box center [692, 176] width 61 height 21
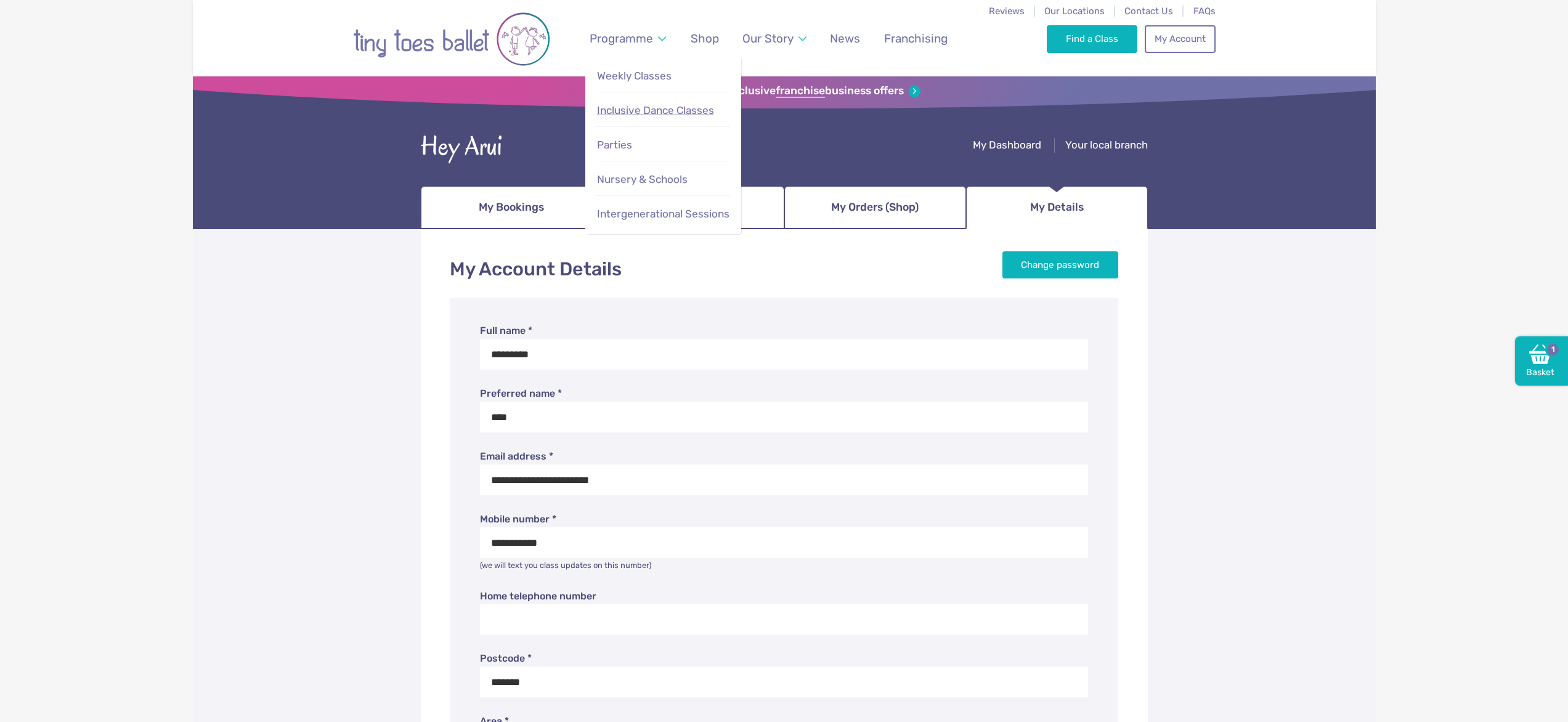
click at [674, 115] on span "Inclusive Dance Classes" at bounding box center [656, 110] width 117 height 12
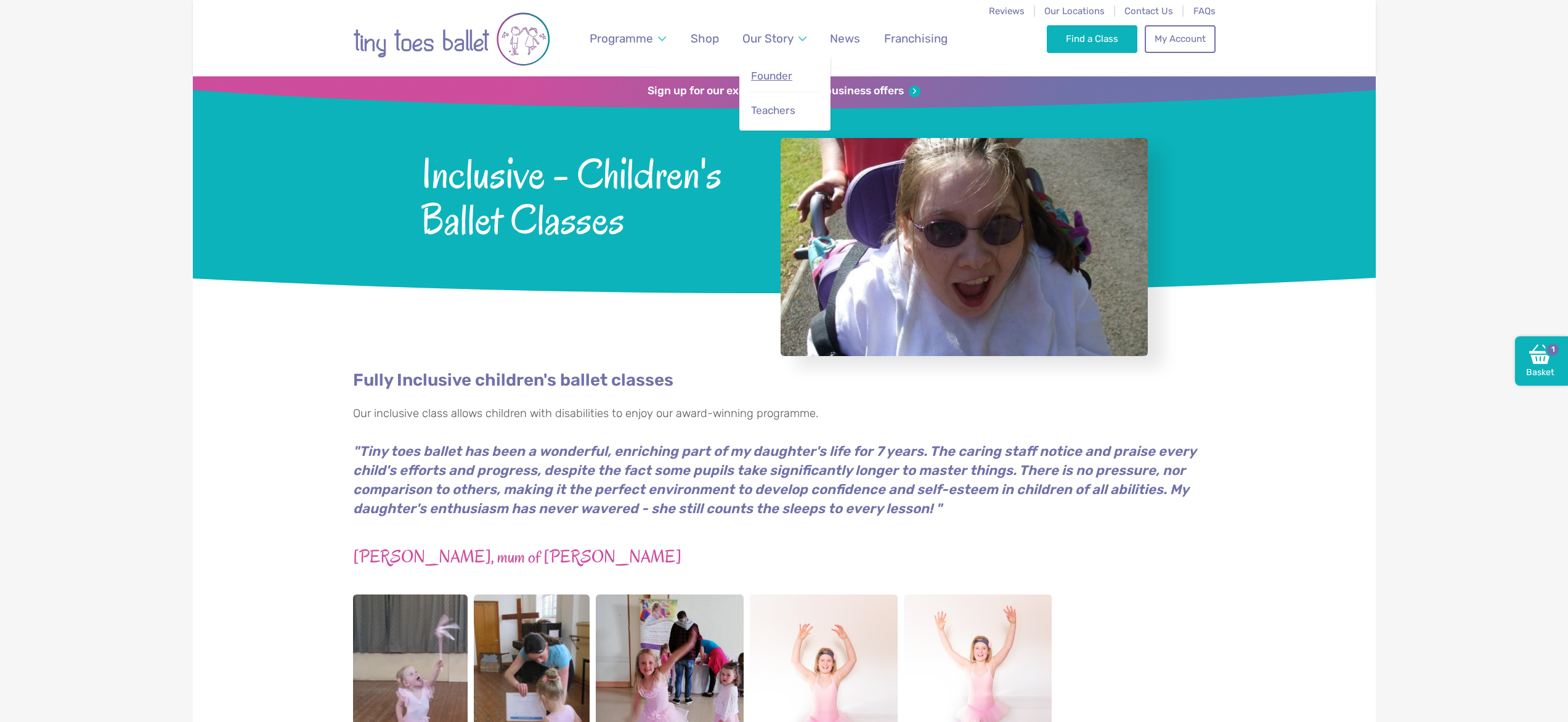
click at [775, 78] on span "Founder" at bounding box center [772, 76] width 41 height 12
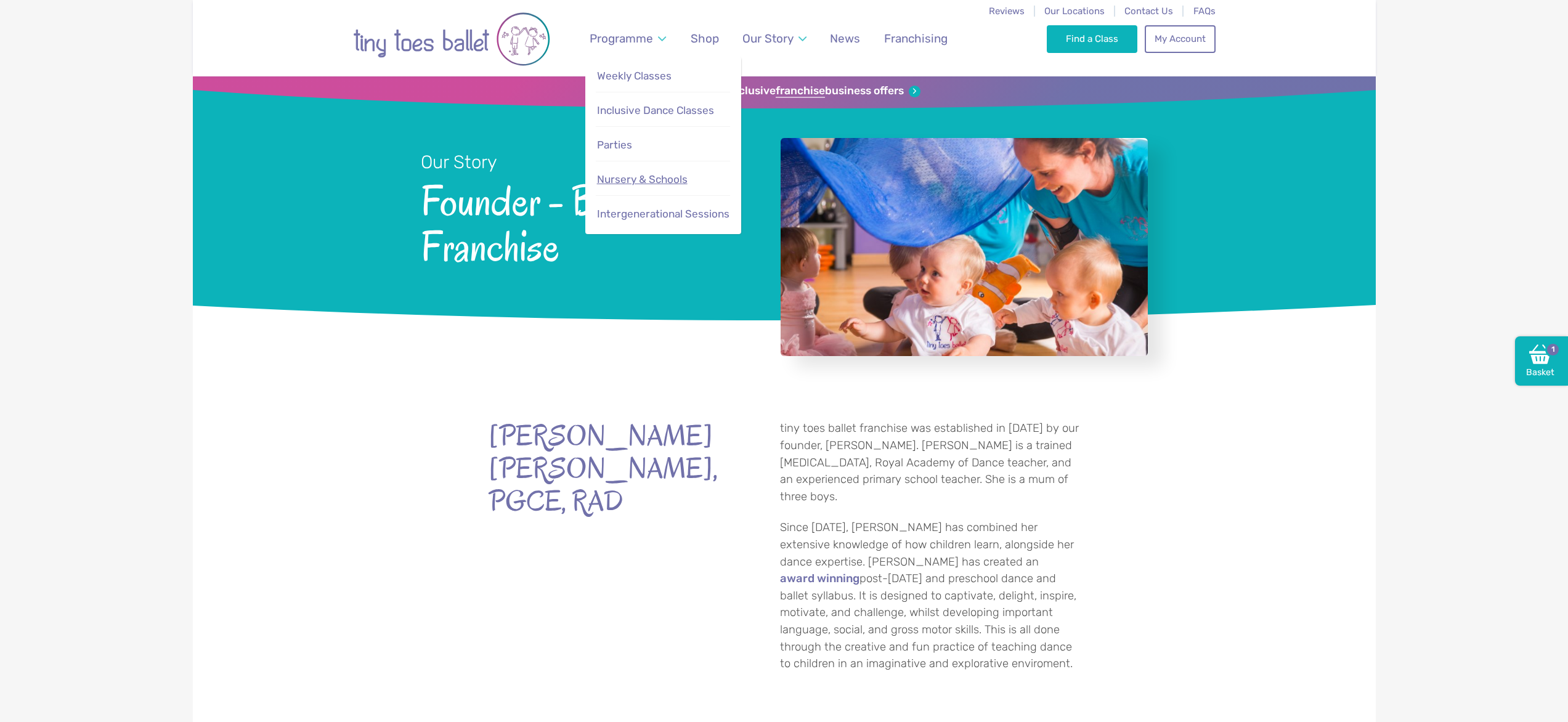
click at [654, 181] on span "Nursery & Schools" at bounding box center [643, 180] width 91 height 12
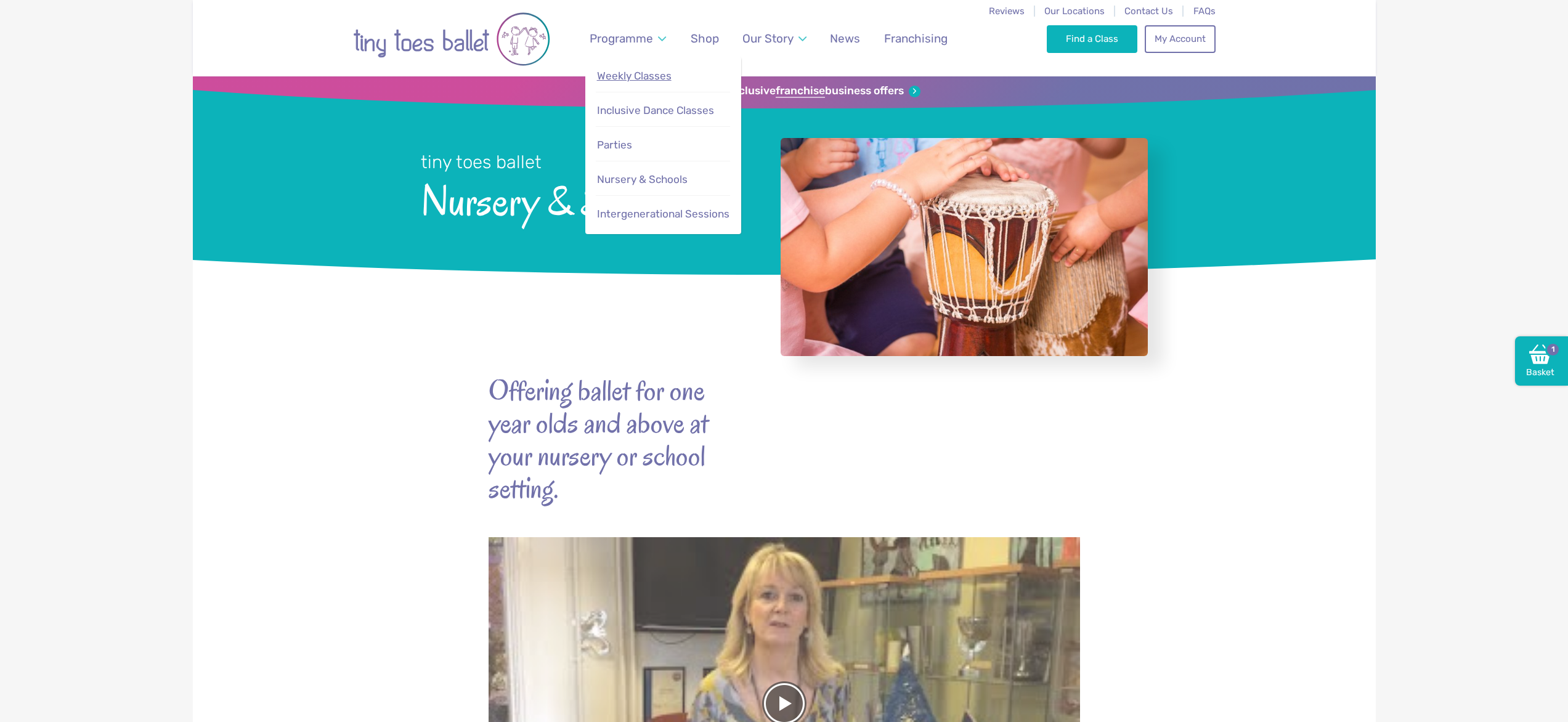
click at [628, 77] on span "Weekly Classes" at bounding box center [634, 76] width 75 height 12
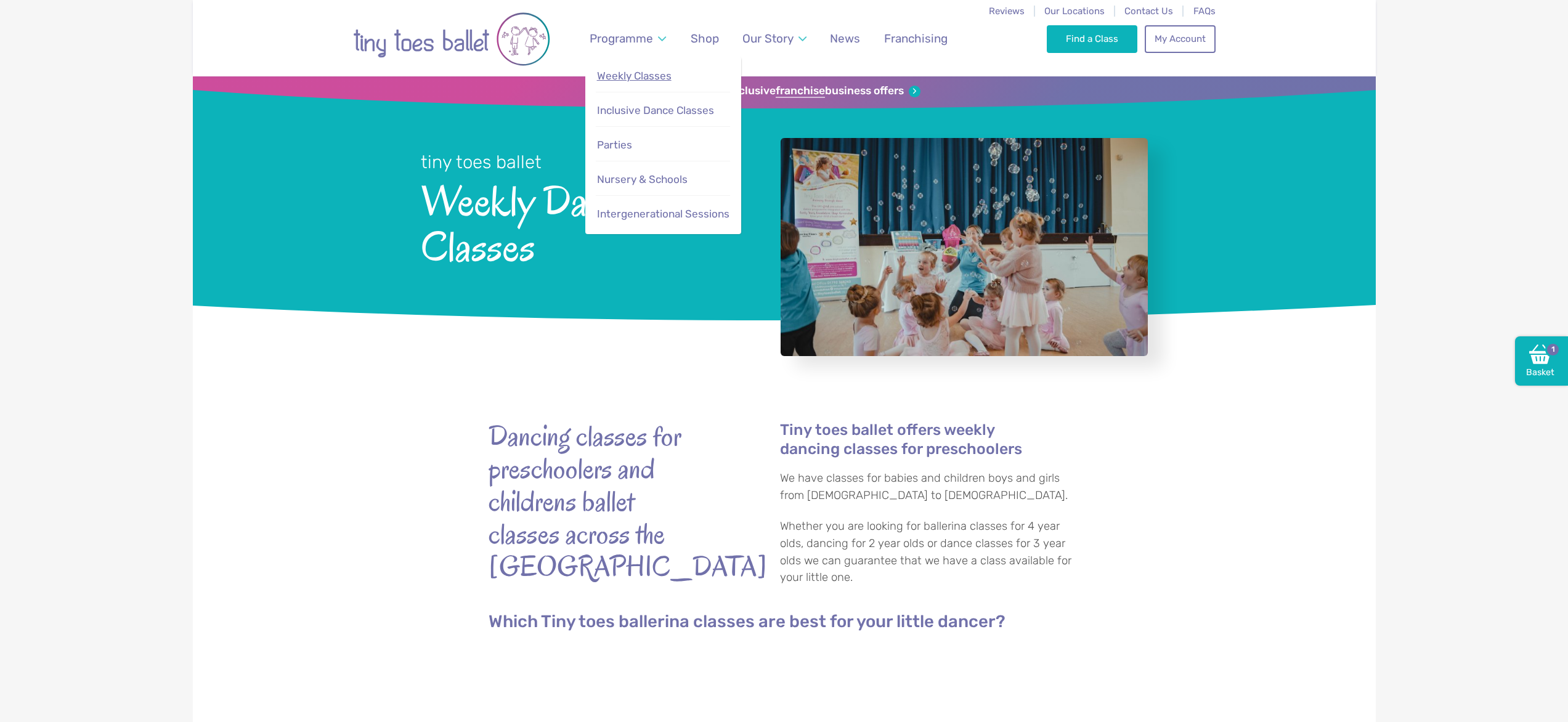
click at [638, 77] on span "Weekly Classes" at bounding box center [634, 76] width 75 height 12
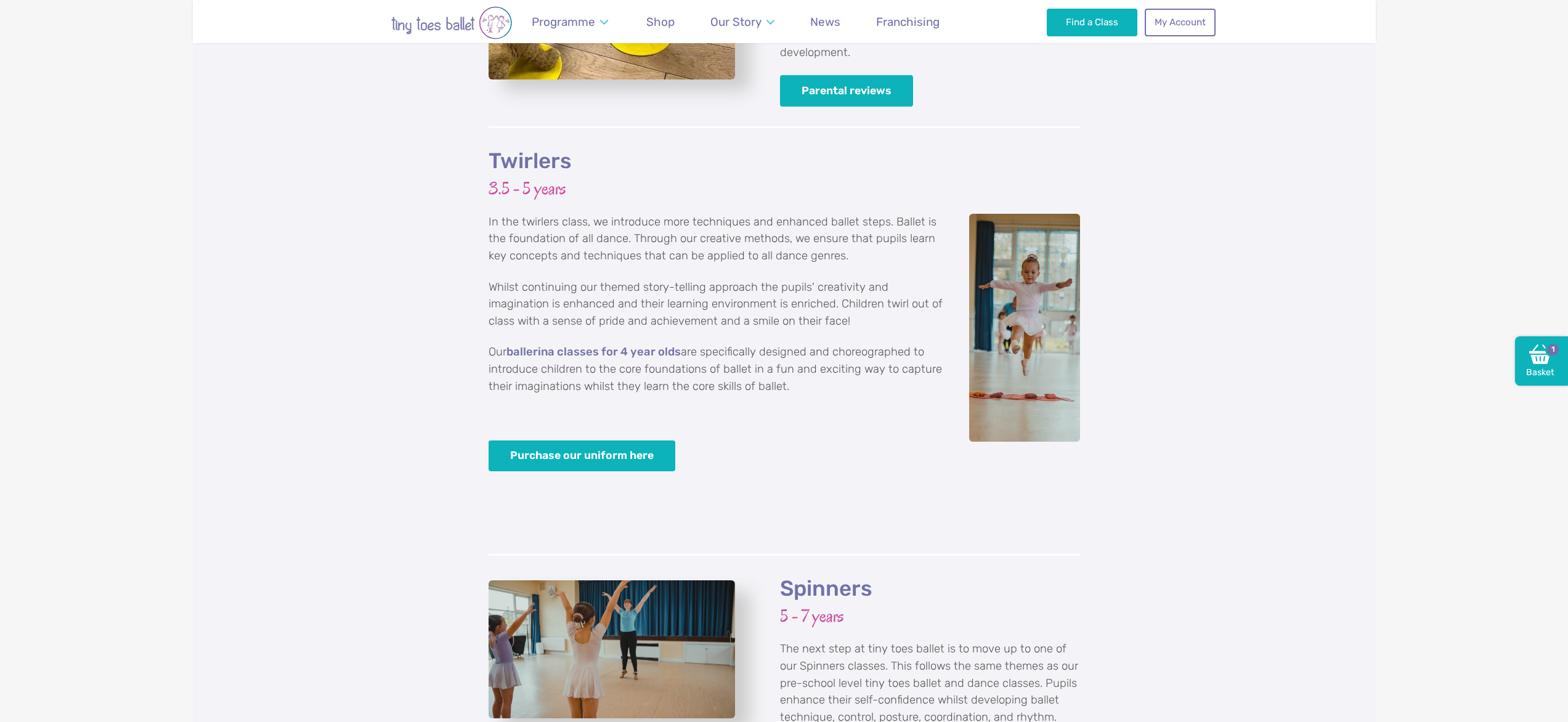
scroll to position [2121, 0]
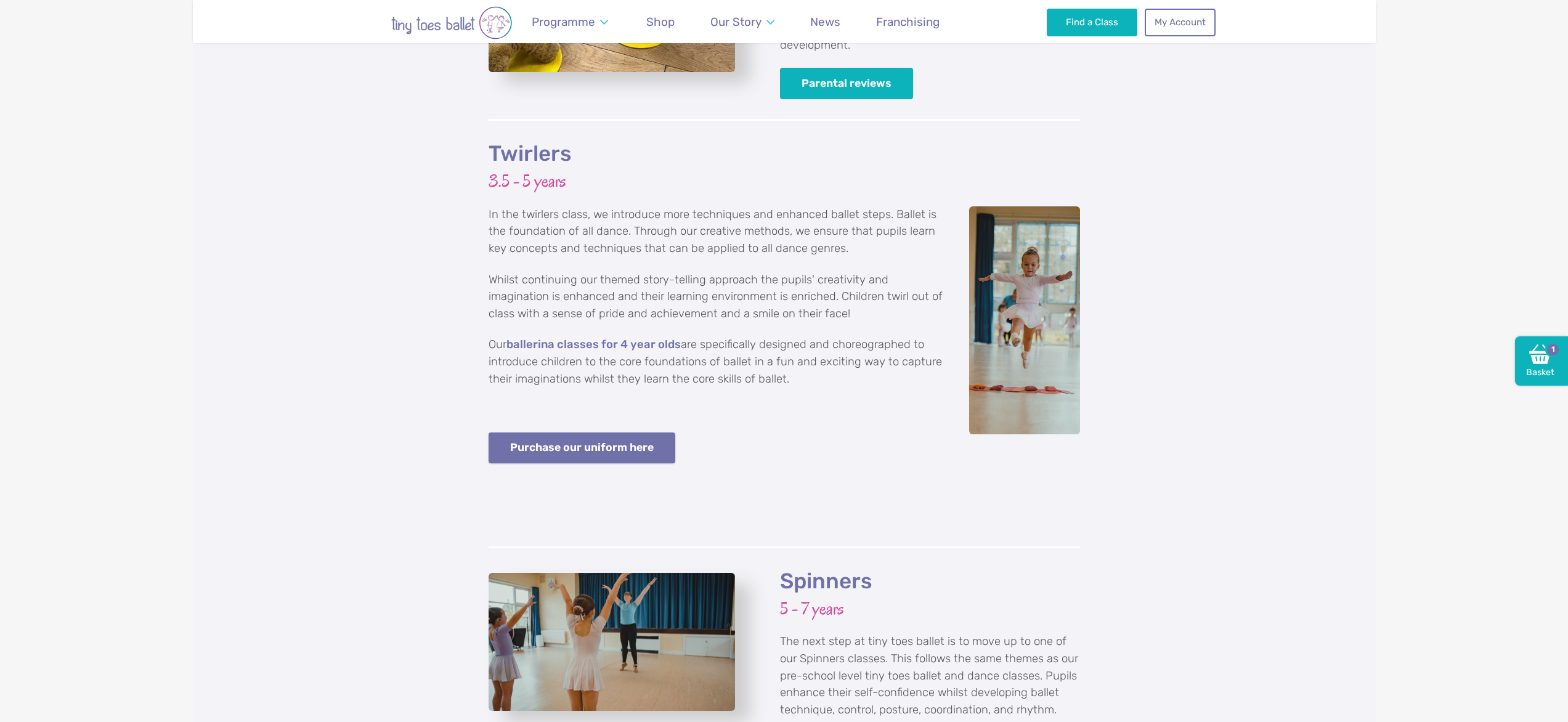
click at [634, 433] on link "Purchase our uniform here" at bounding box center [582, 448] width 187 height 31
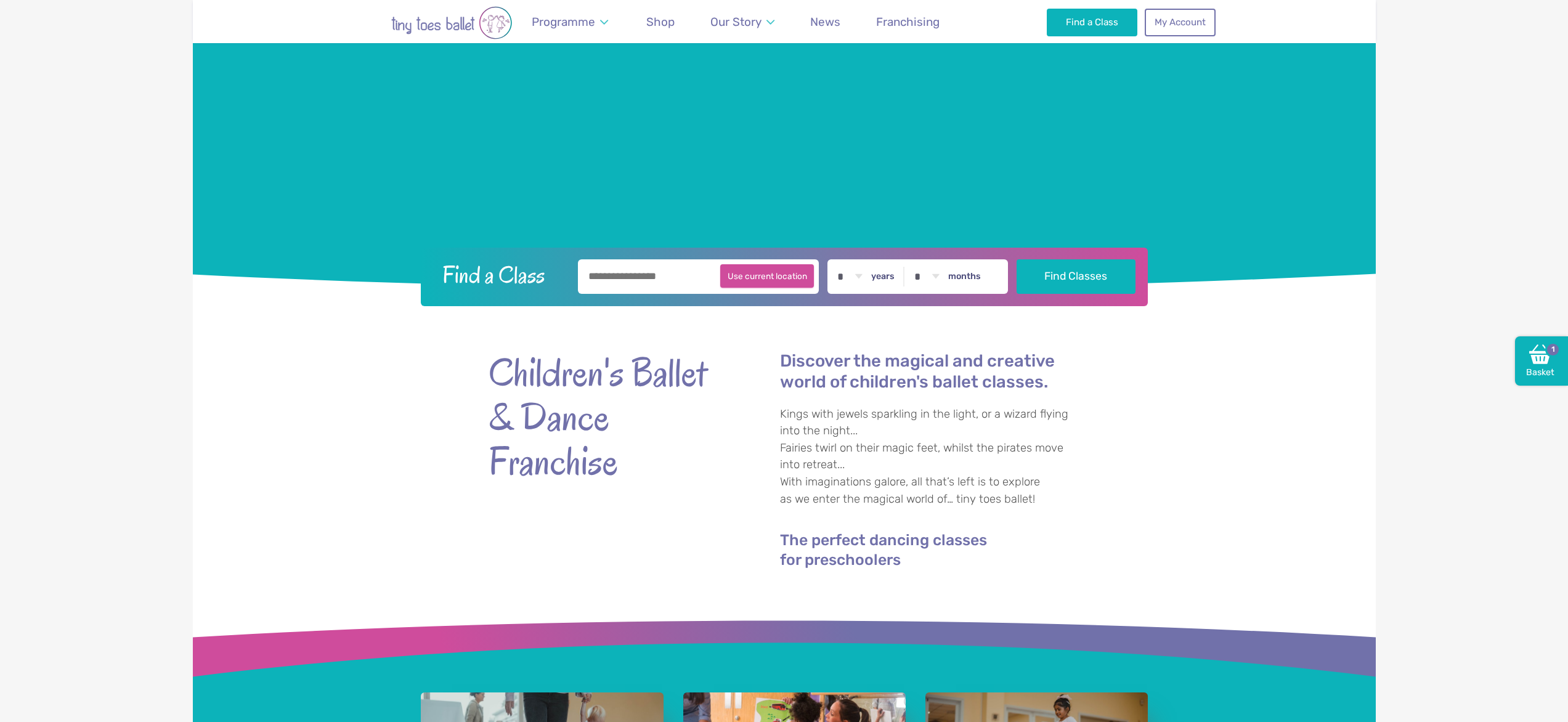
scroll to position [267, 0]
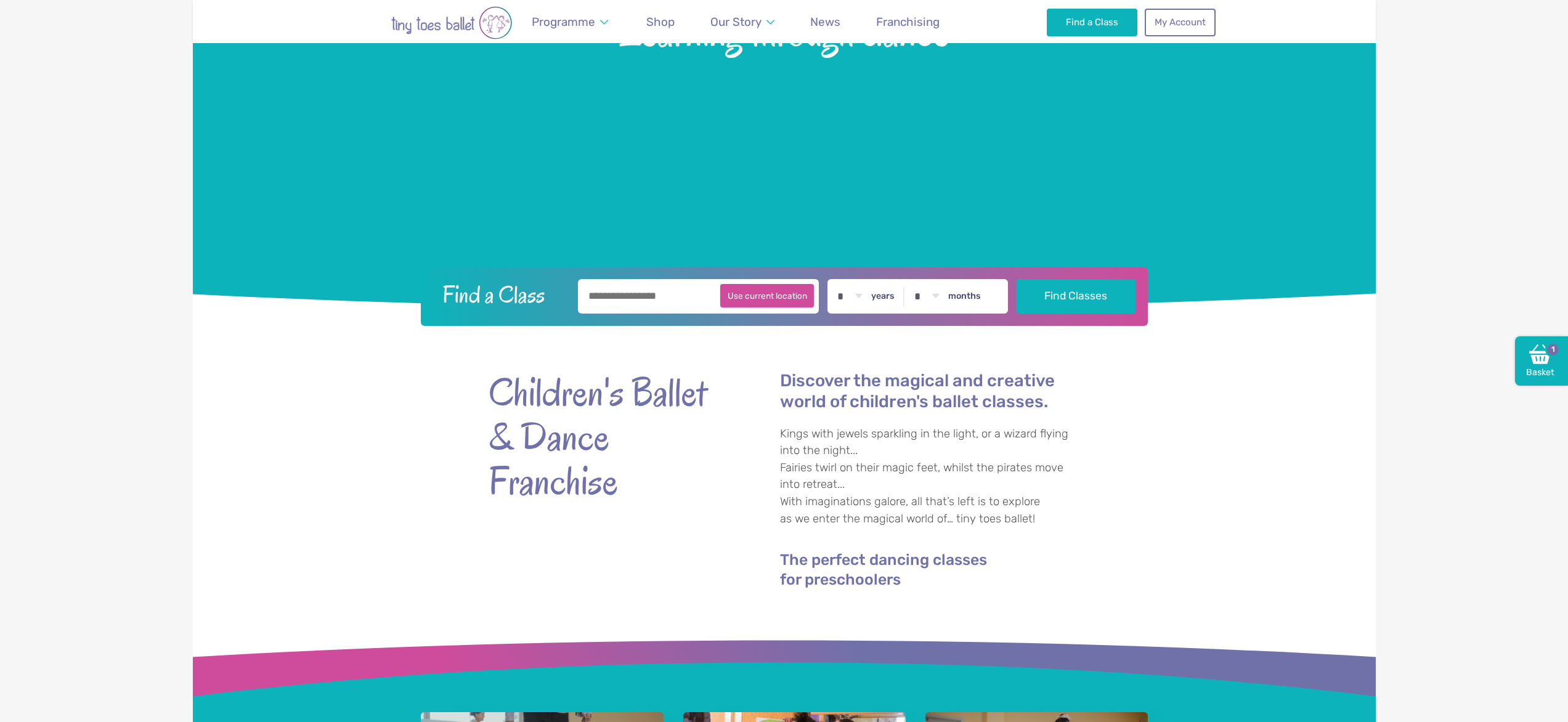
click at [764, 294] on button "Use current location" at bounding box center [767, 296] width 94 height 23
click at [744, 301] on button "Use current location" at bounding box center [767, 296] width 94 height 23
click at [763, 301] on button "Use current location" at bounding box center [767, 296] width 94 height 23
type input "**********"
click at [866, 297] on select "* * * * * * * * * * ** ** **" at bounding box center [849, 296] width 38 height 35
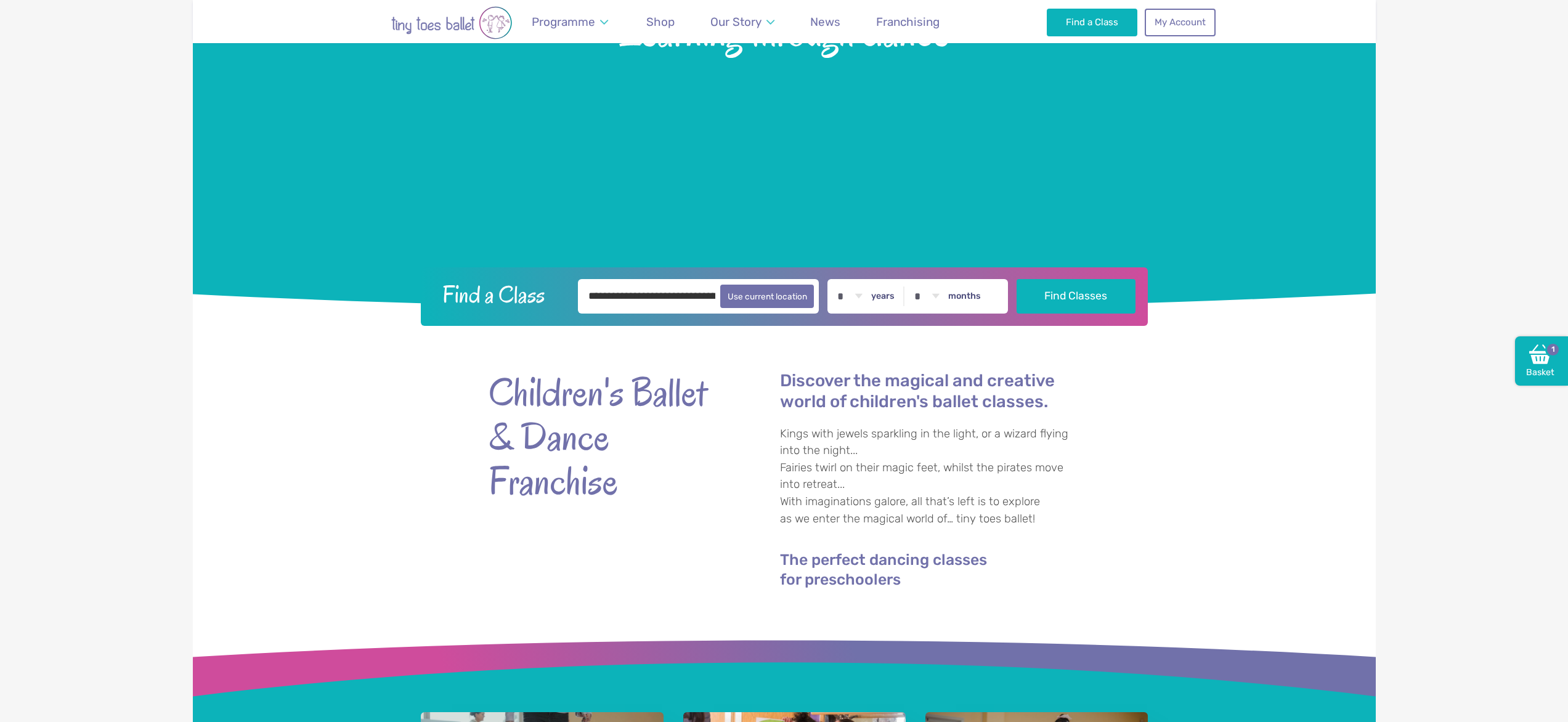
select select "*"
click at [834, 280] on select "* * * * * * * * * * ** ** **" at bounding box center [849, 296] width 38 height 35
click at [936, 296] on select "* * * * * * * * * * ** **" at bounding box center [926, 296] width 38 height 35
select select "*"
click at [910, 280] on select "* * * * * * * * * * ** **" at bounding box center [926, 296] width 38 height 35
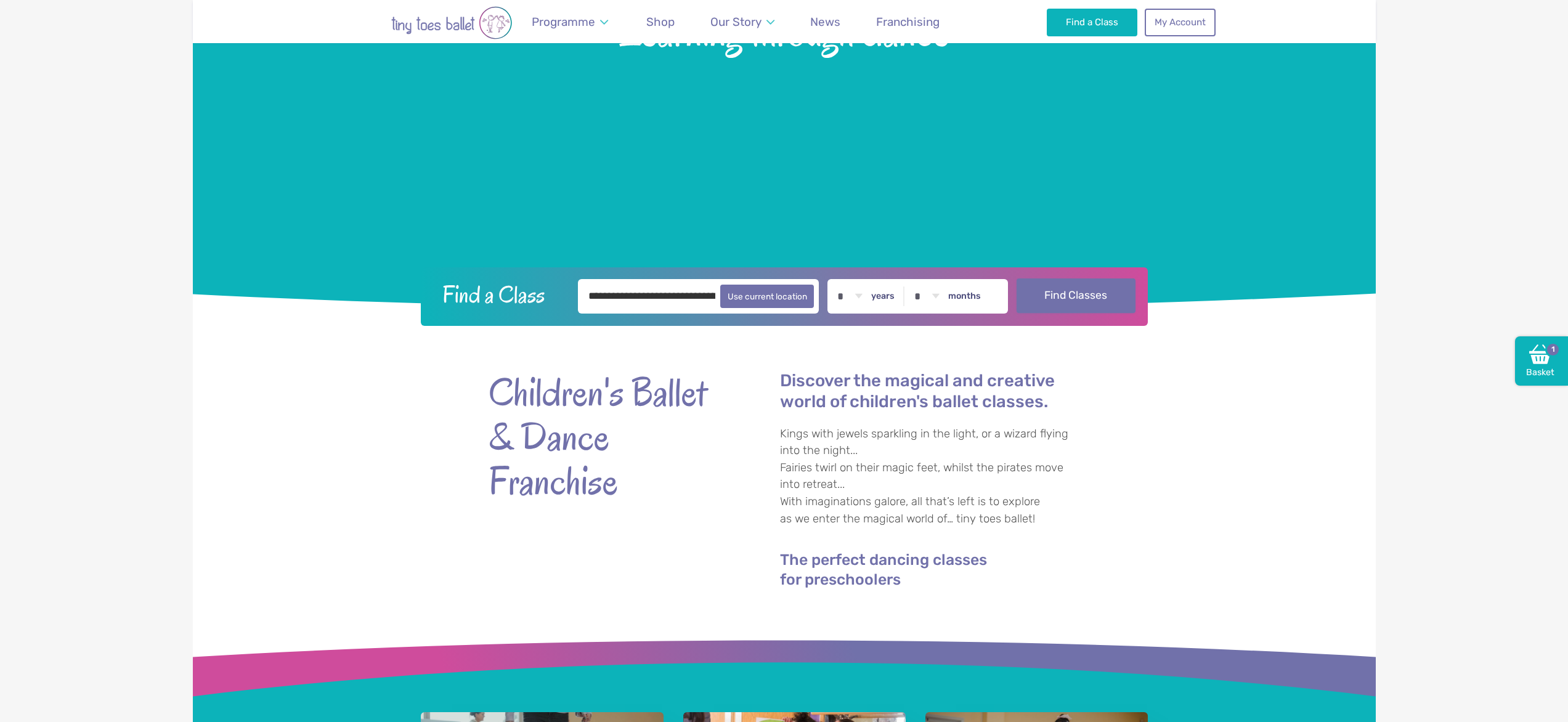
click at [1038, 307] on button "Find Classes" at bounding box center [1076, 296] width 119 height 35
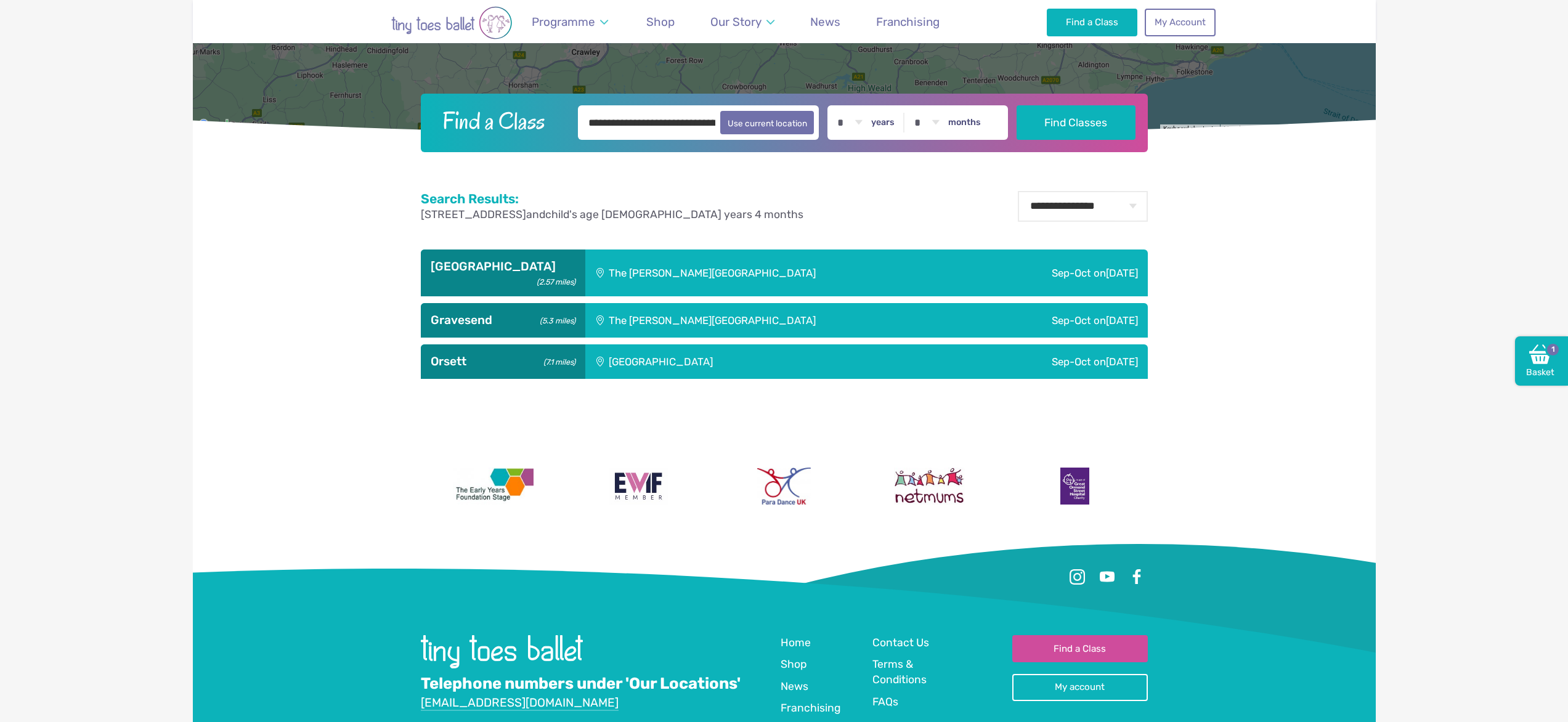
scroll to position [582, 0]
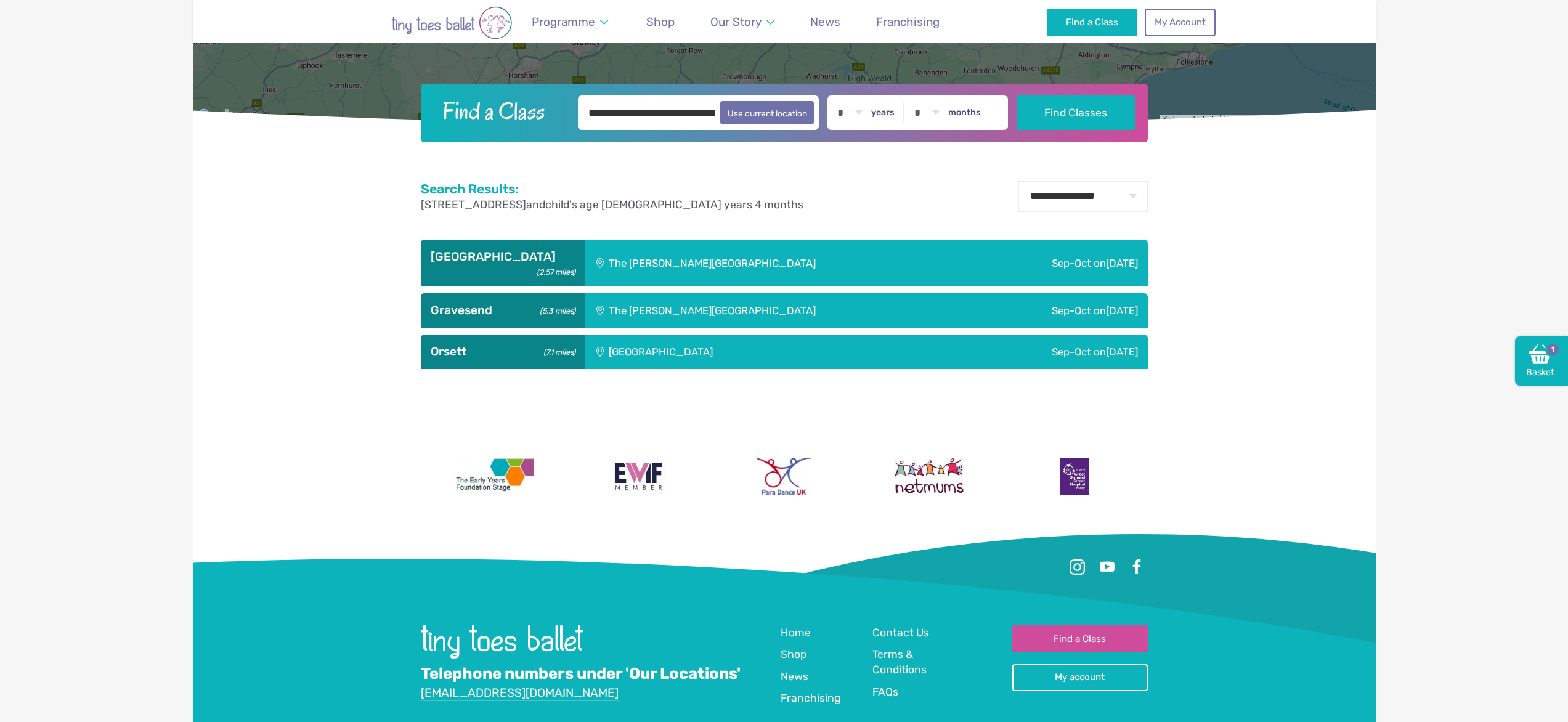
click at [668, 250] on div "The [PERSON_NAME][GEOGRAPHIC_DATA]" at bounding box center [780, 263] width 391 height 47
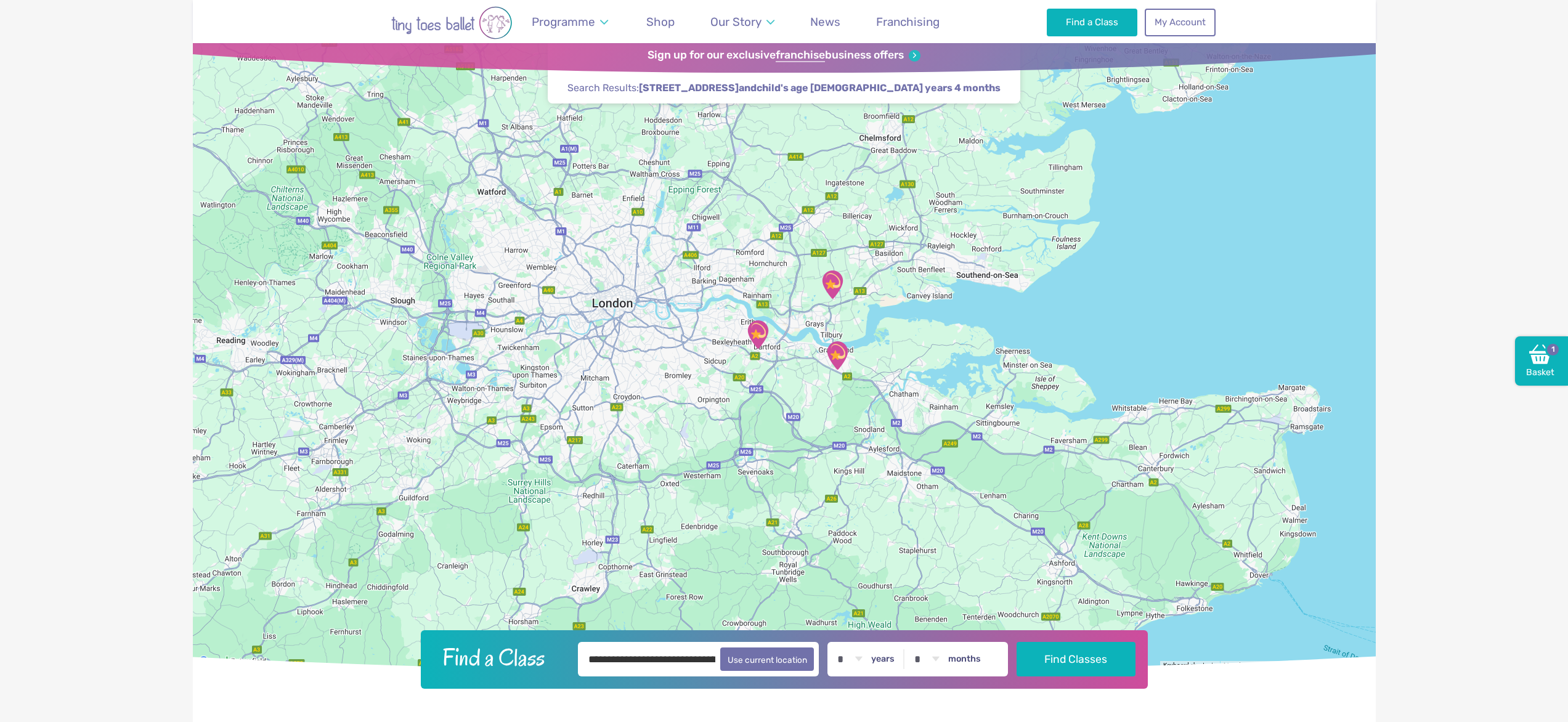
scroll to position [0, 0]
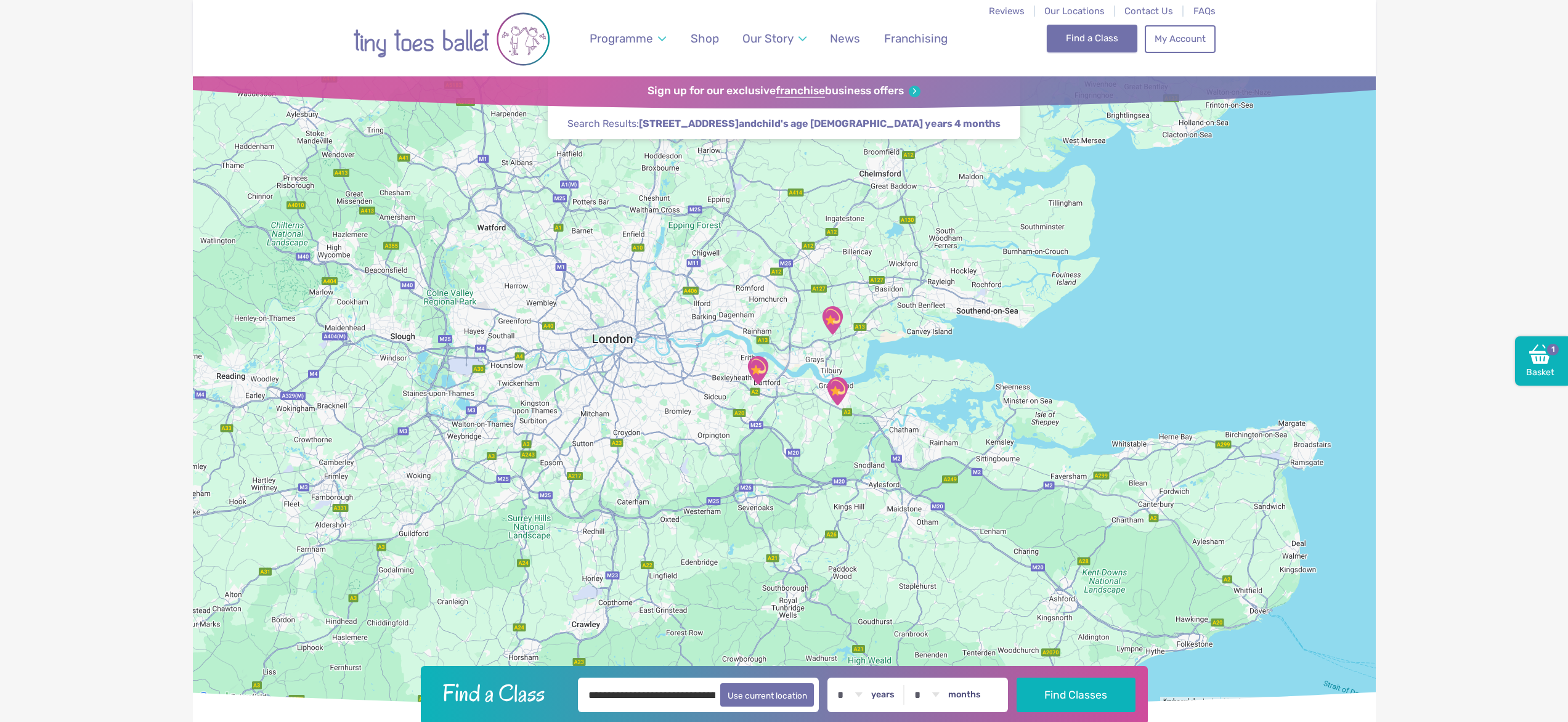
click at [1050, 26] on link "Find a Class" at bounding box center [1092, 38] width 91 height 27
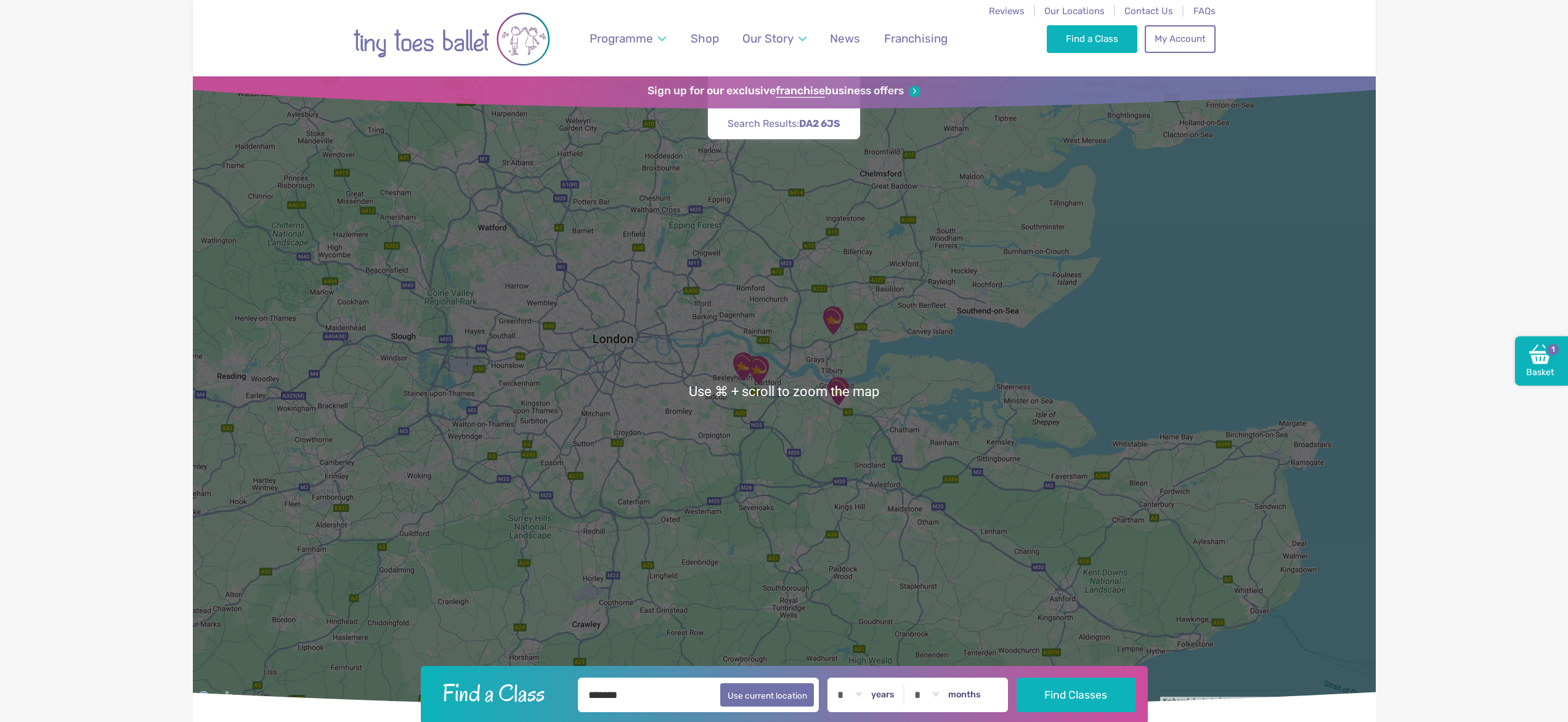
click at [754, 369] on img "The Mick Jagger Centre" at bounding box center [758, 370] width 31 height 31
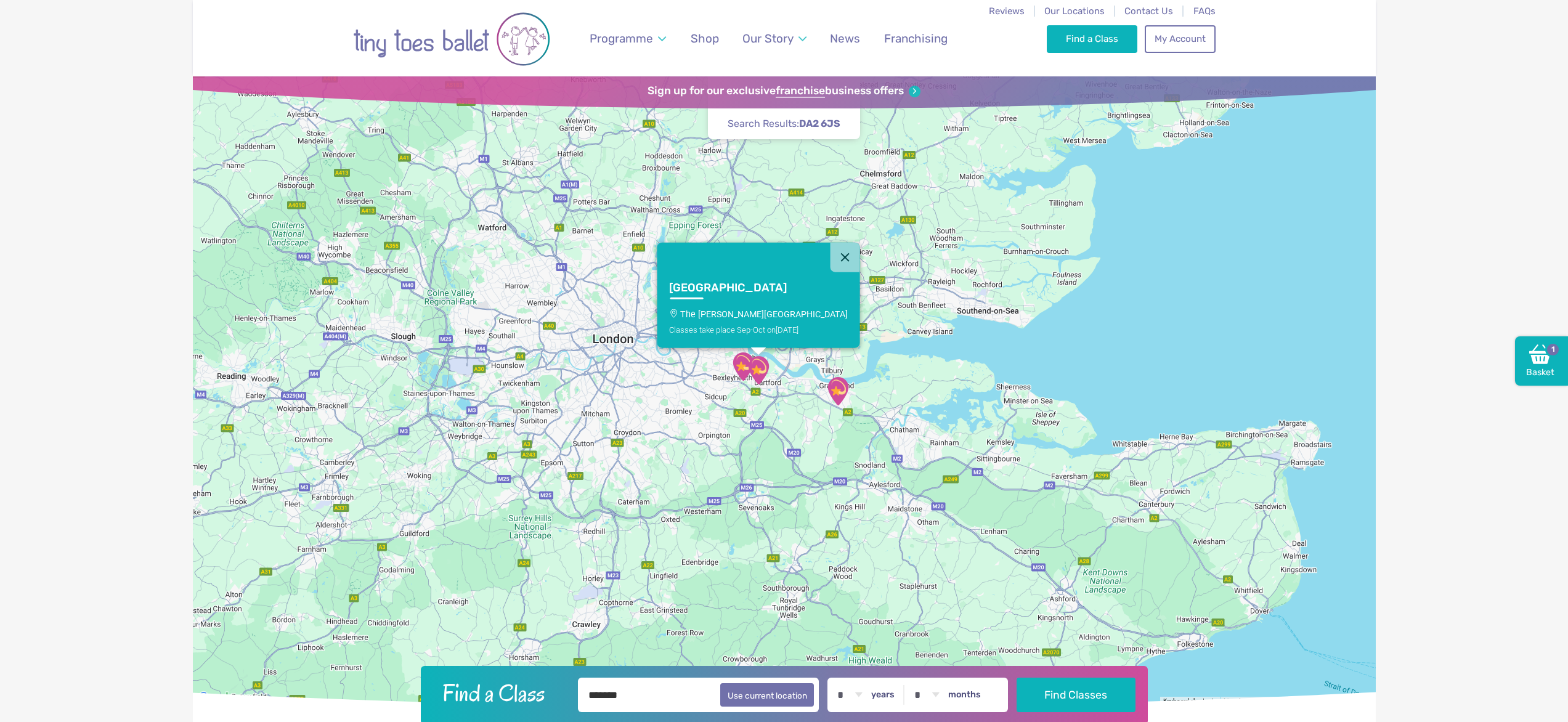
click at [768, 315] on p "The Mick Jagger Centre" at bounding box center [758, 313] width 179 height 10
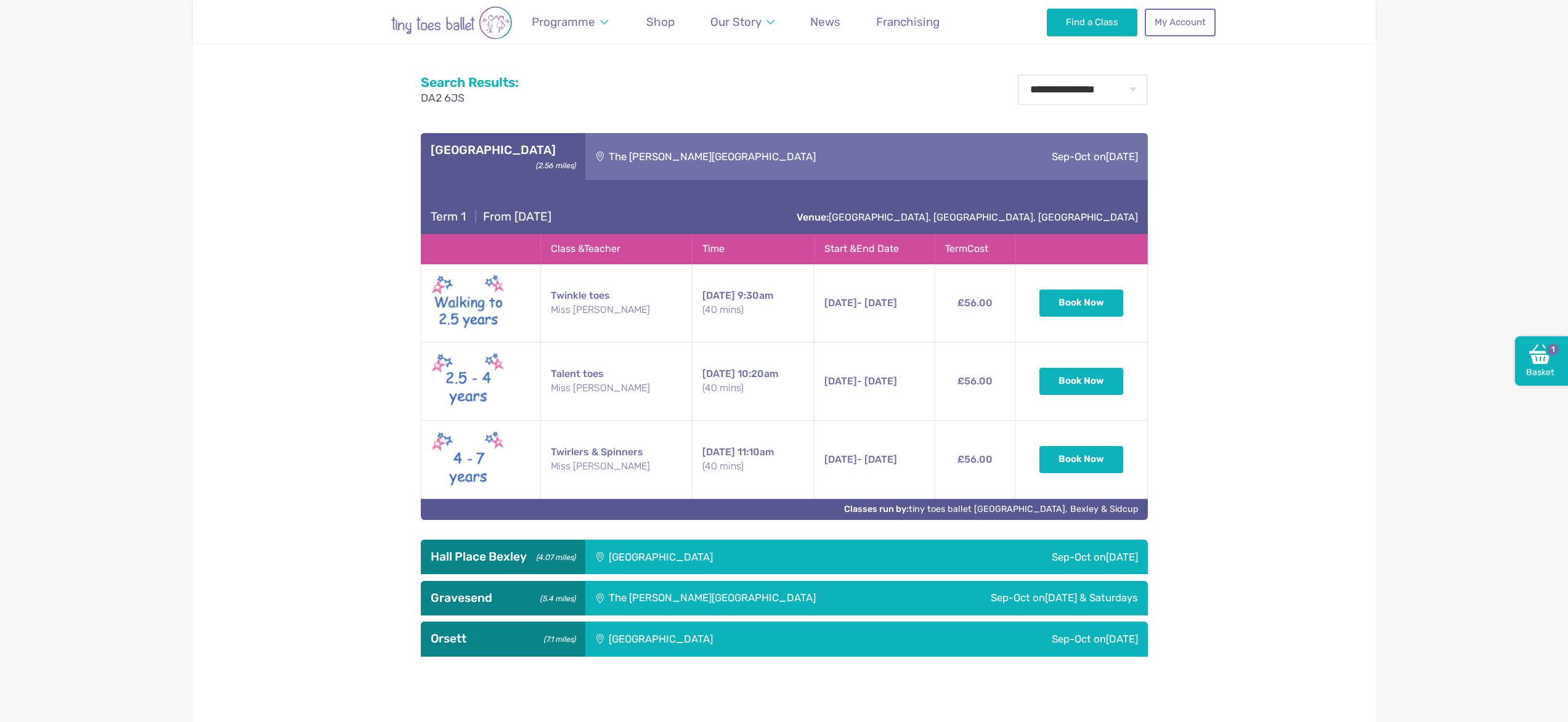
scroll to position [773, 0]
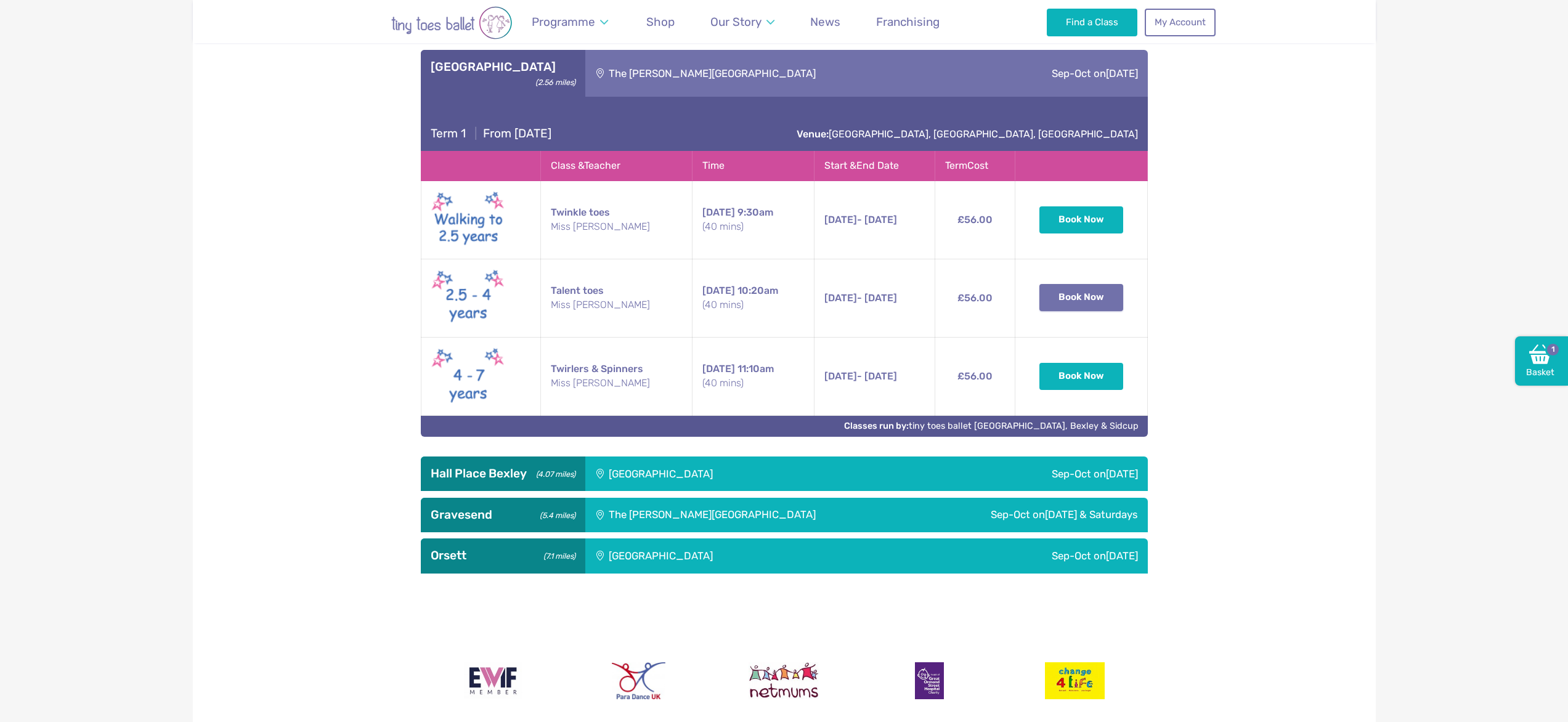
click at [1087, 288] on button "Book Now" at bounding box center [1081, 297] width 84 height 27
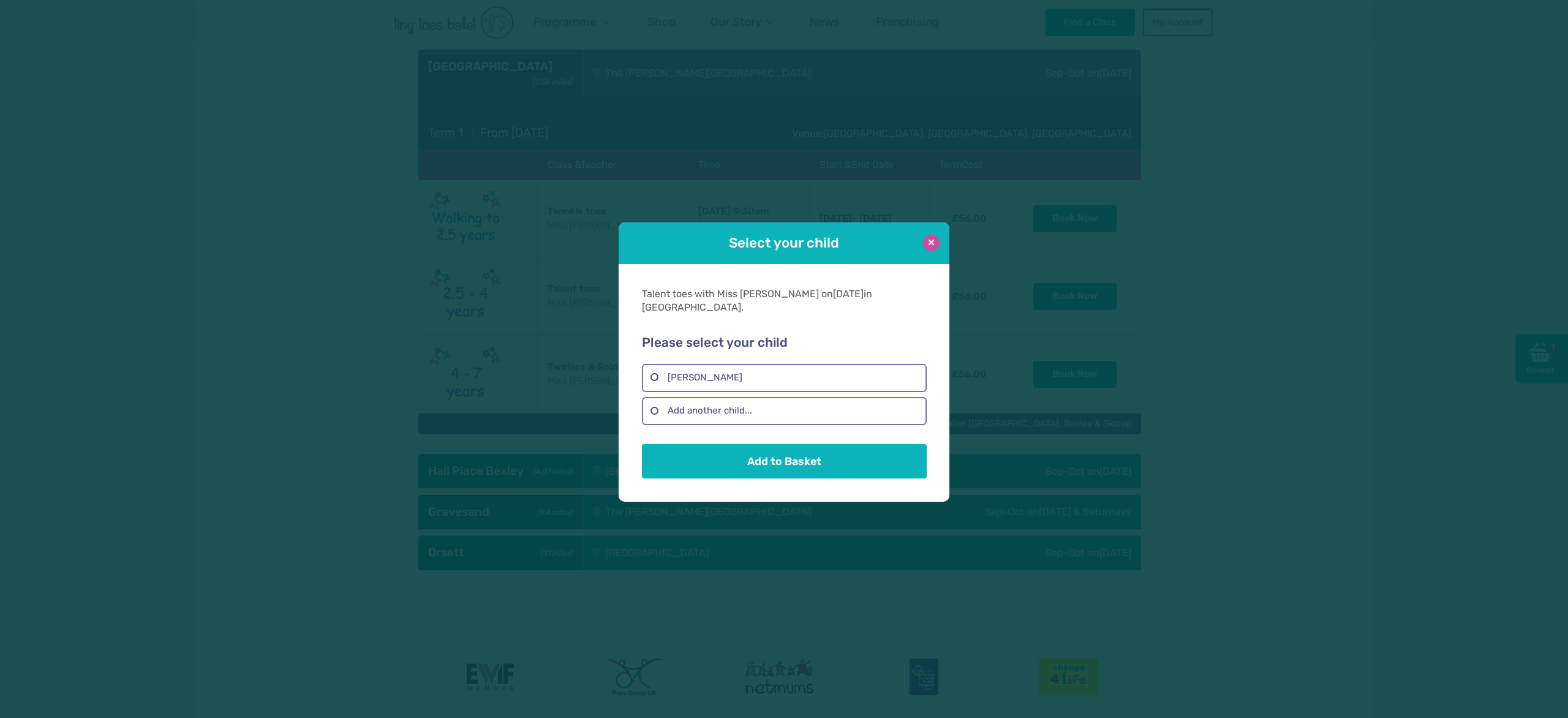
click at [937, 251] on button at bounding box center [931, 243] width 17 height 17
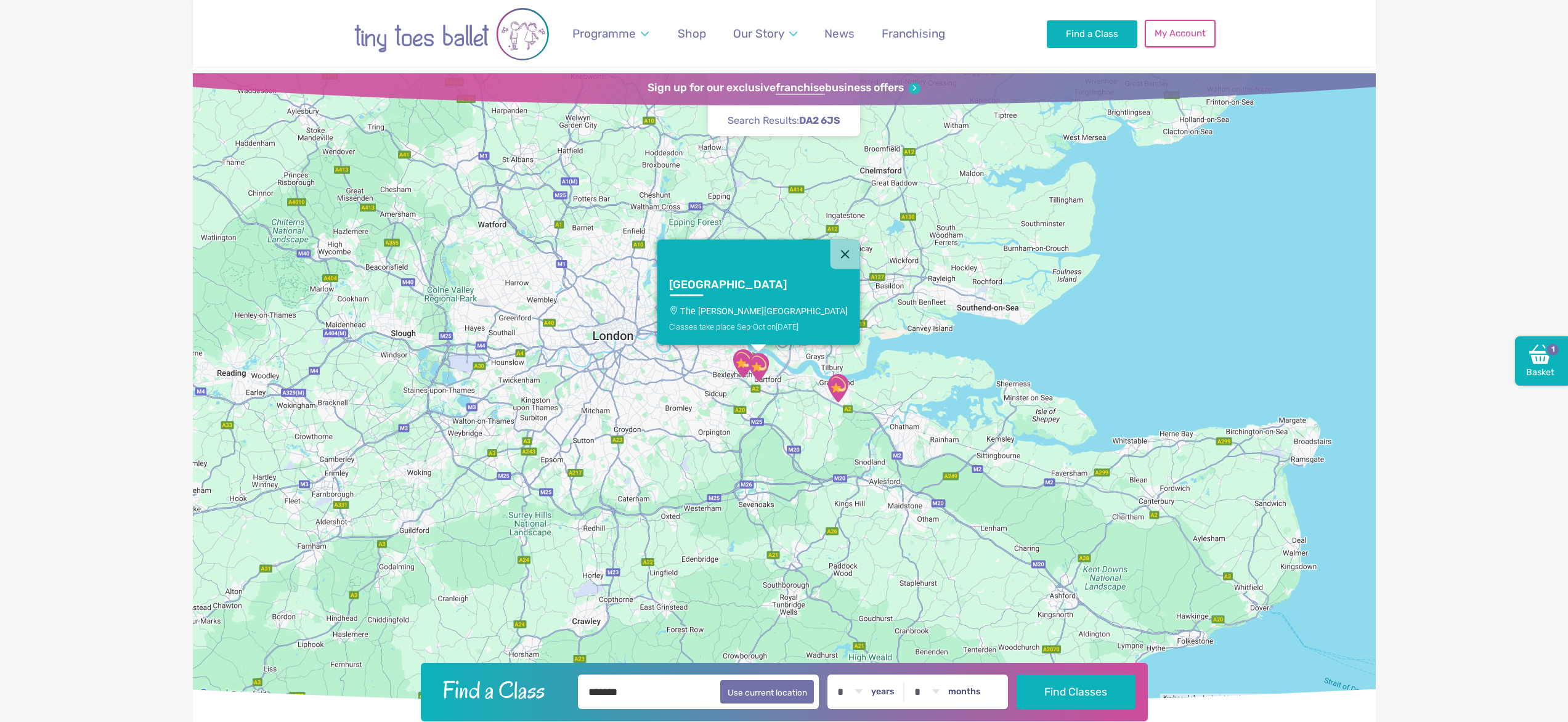
scroll to position [0, 0]
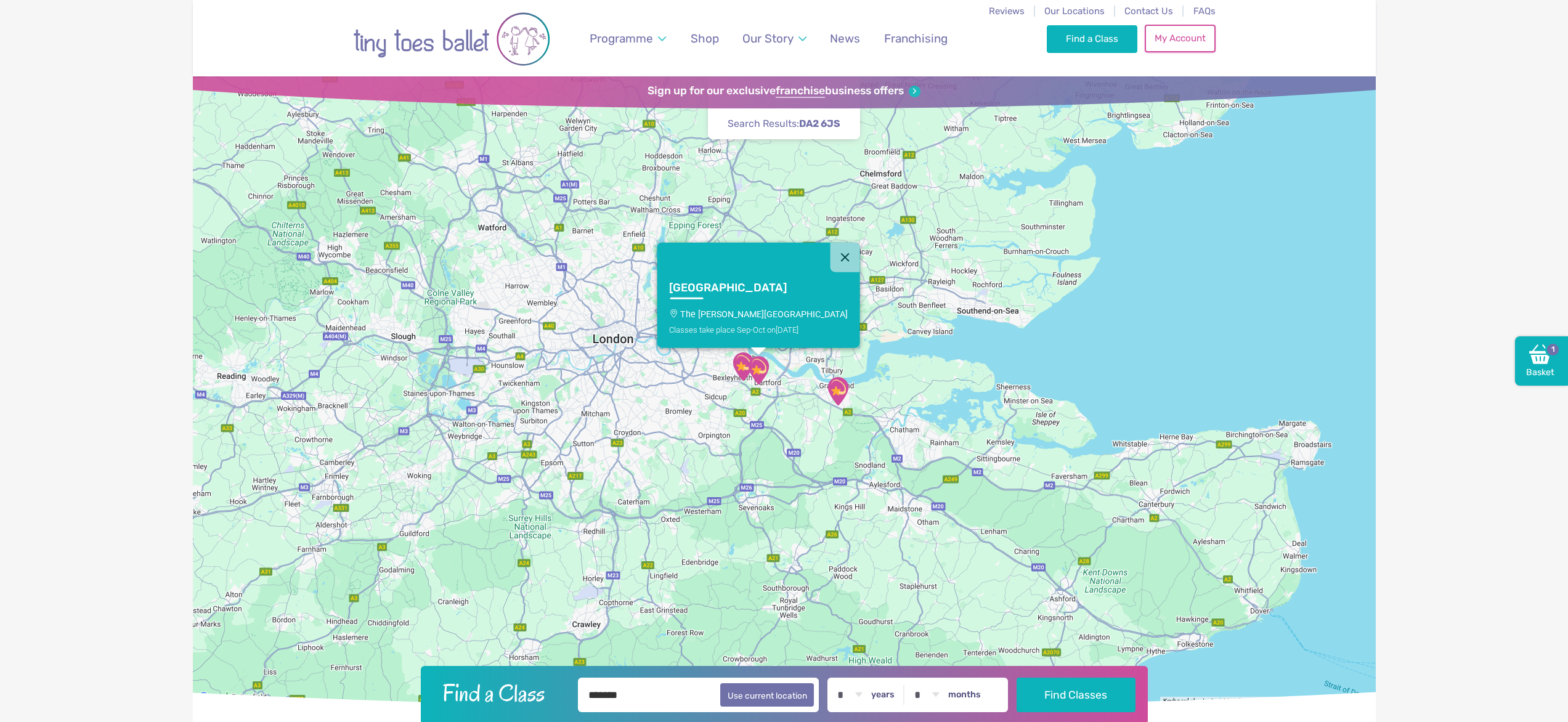
click at [1178, 39] on link "My Account" at bounding box center [1179, 38] width 70 height 27
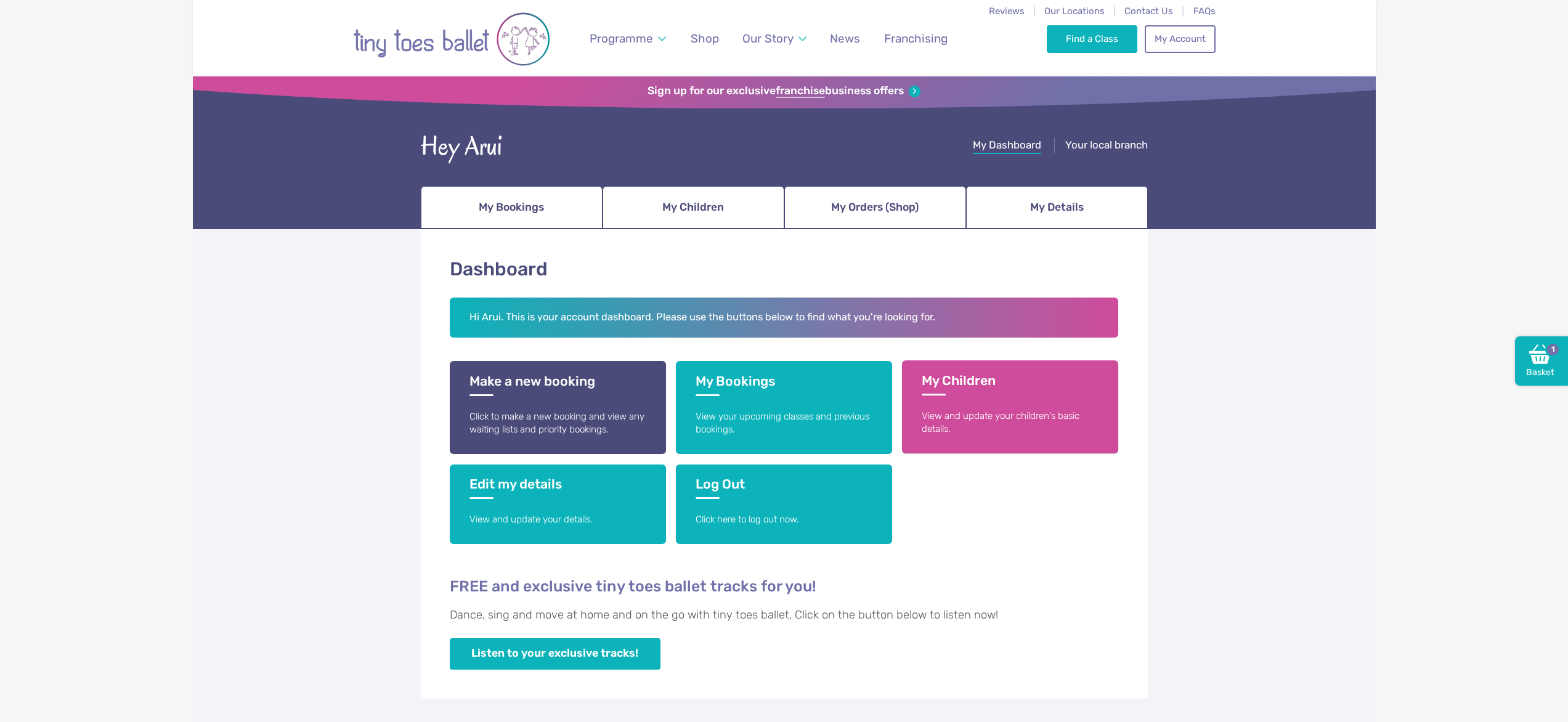
click at [1061, 395] on h3 "My Children" at bounding box center [1010, 385] width 177 height 23
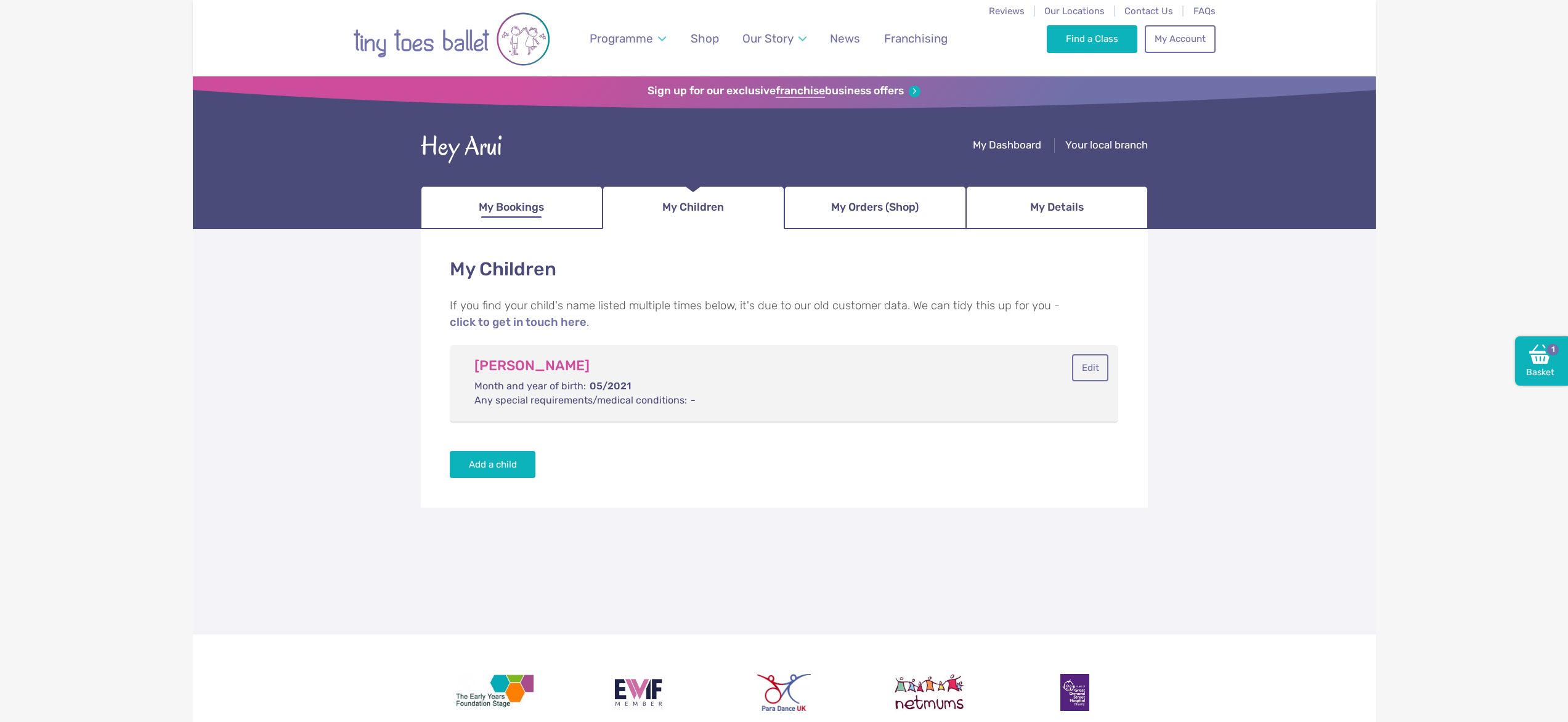
click at [535, 209] on span "My Bookings" at bounding box center [511, 207] width 65 height 21
